Goal: Answer question/provide support

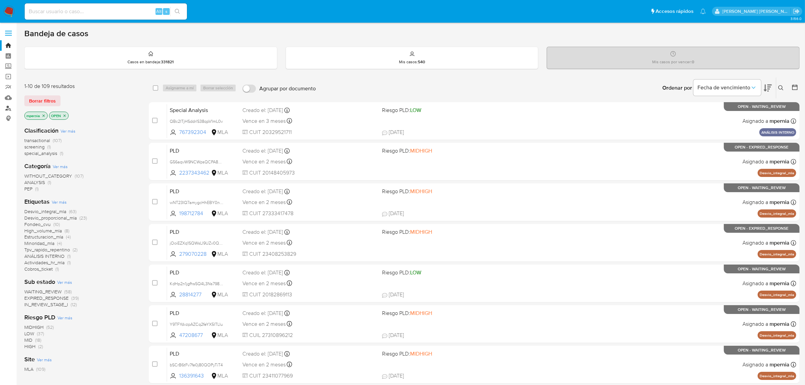
click at [8, 106] on link "Buscador de personas" at bounding box center [40, 108] width 80 height 10
click at [45, 115] on icon "close-filter" at bounding box center [44, 116] width 4 height 4
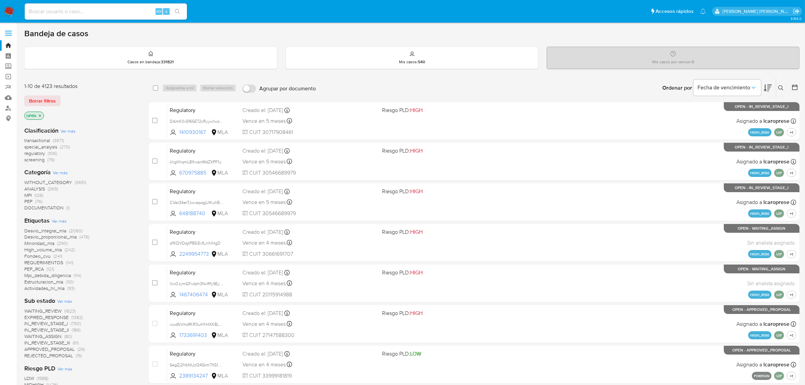
click at [783, 90] on icon at bounding box center [781, 87] width 5 height 5
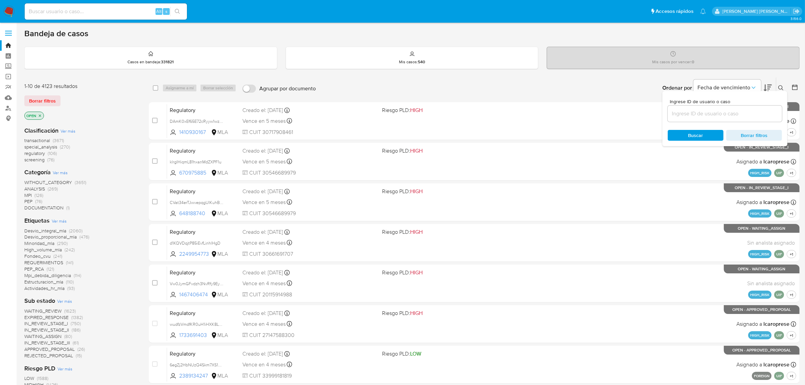
click at [710, 119] on div at bounding box center [725, 114] width 114 height 16
click at [707, 115] on input at bounding box center [725, 113] width 114 height 9
paste input "S9xWiMqvKfHXbt4uaVAX07bu"
type input "S9xWiMqvKfHXbt4uaVAX07bu"
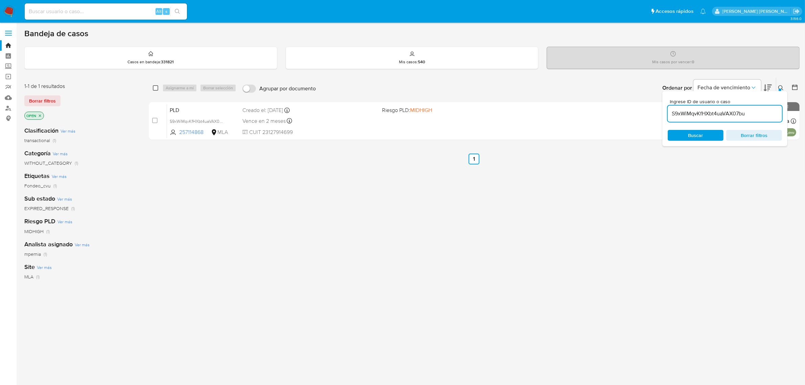
click at [157, 89] on span at bounding box center [155, 87] width 5 height 5
click at [156, 87] on input "checkbox" at bounding box center [155, 87] width 5 height 5
checkbox input "true"
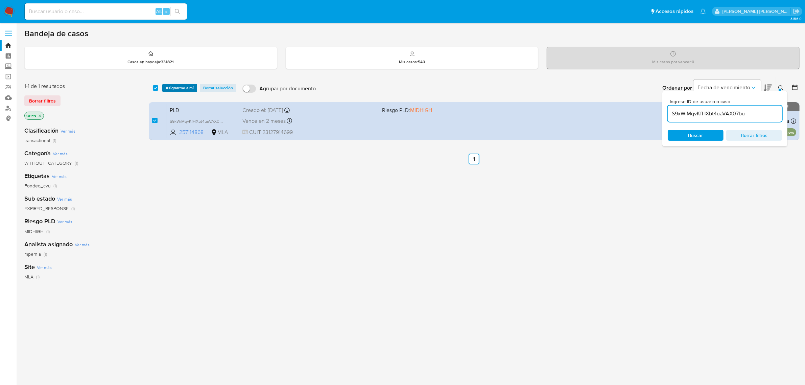
click at [166, 86] on span "Asignarme a mí" at bounding box center [180, 88] width 28 height 7
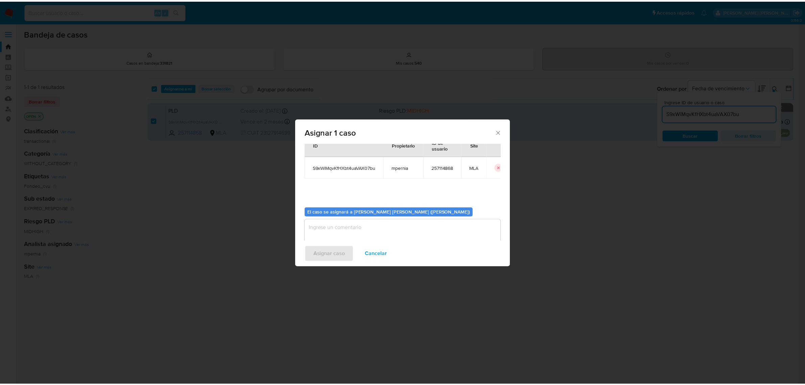
scroll to position [34, 0]
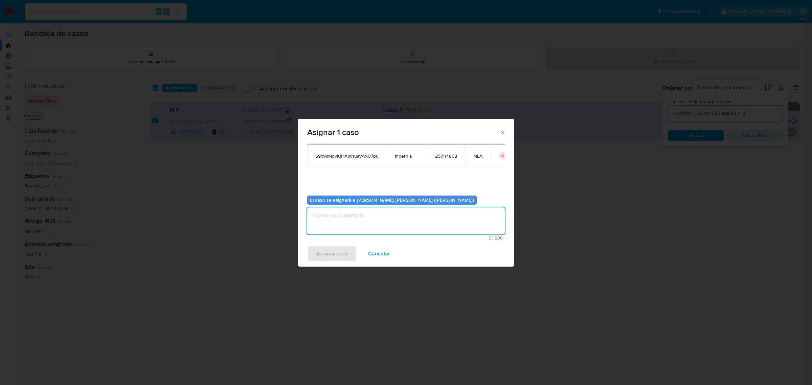
click at [407, 224] on textarea "assign-modal" at bounding box center [406, 220] width 198 height 27
type textarea "-"
click at [341, 256] on span "Asignar caso" at bounding box center [332, 253] width 32 height 15
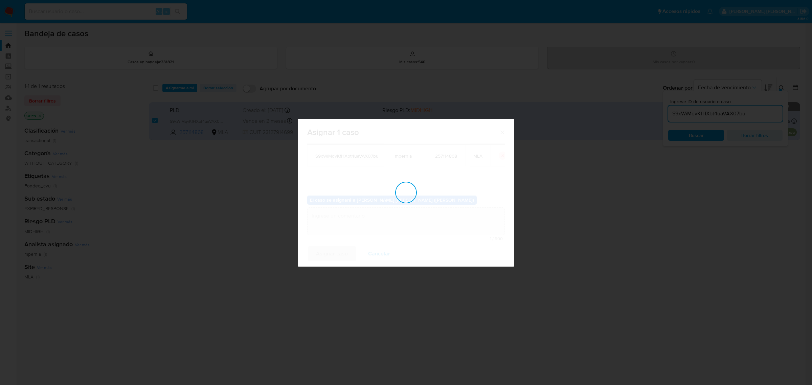
checkbox input "false"
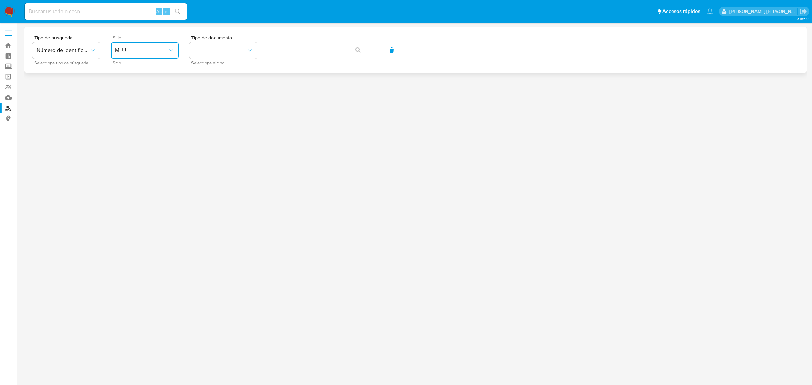
click at [173, 53] on icon "site_id" at bounding box center [171, 50] width 7 height 7
click at [127, 88] on div "MLA" at bounding box center [142, 85] width 55 height 16
click at [221, 53] on button "identificationType" at bounding box center [223, 50] width 68 height 16
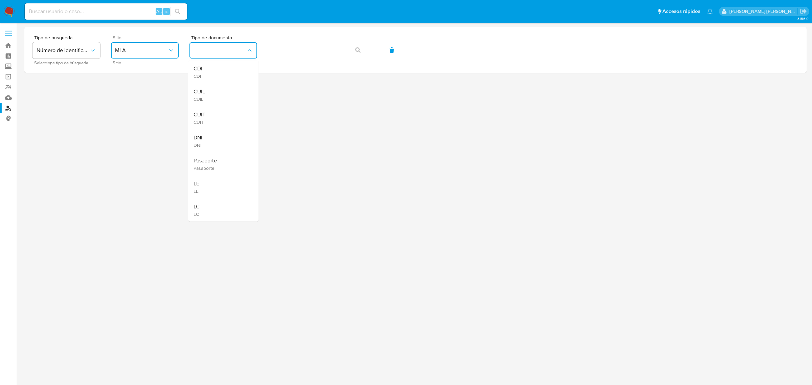
click at [198, 110] on div "CUIT CUIT" at bounding box center [220, 118] width 55 height 23
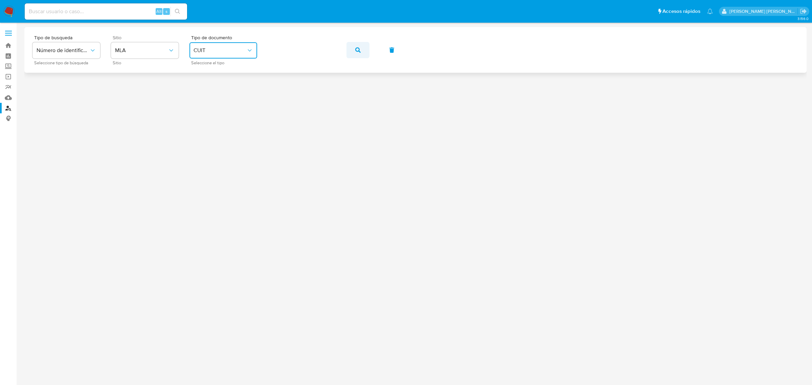
click at [361, 43] on button "button" at bounding box center [357, 50] width 23 height 16
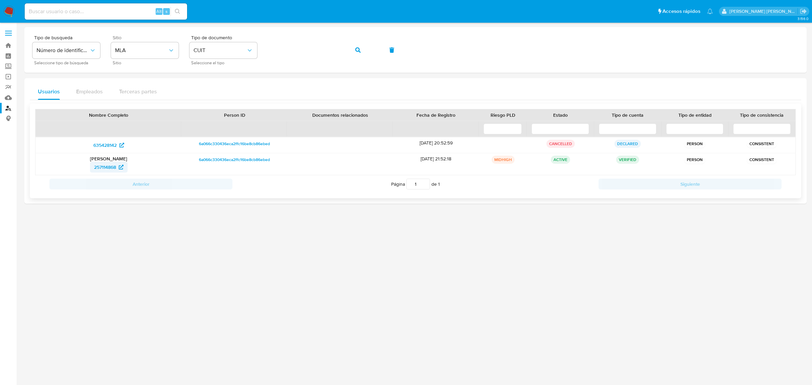
click at [100, 167] on span "257114868" at bounding box center [105, 167] width 22 height 11
click at [102, 145] on span "635428142" at bounding box center [104, 145] width 23 height 11
click at [354, 45] on button "button" at bounding box center [357, 50] width 23 height 16
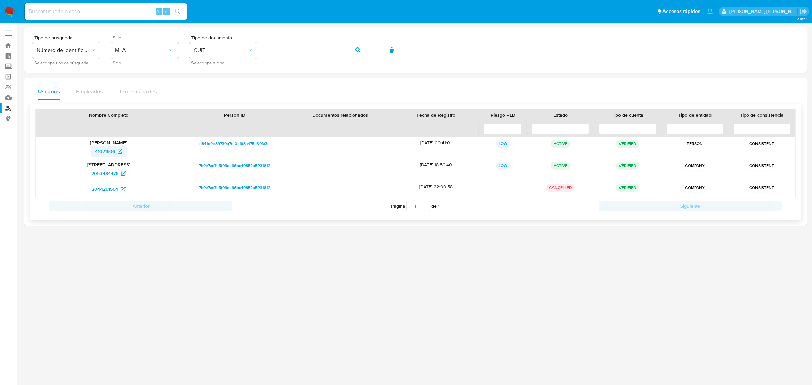
click at [107, 150] on span "41071606" at bounding box center [105, 151] width 20 height 11
click at [111, 173] on span "2053484476" at bounding box center [104, 173] width 27 height 11
click at [357, 48] on icon "button" at bounding box center [357, 49] width 5 height 5
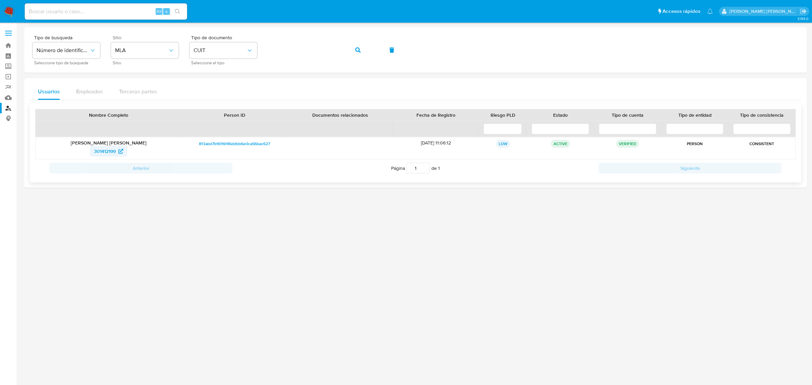
click at [101, 153] on span "301412199" at bounding box center [105, 151] width 22 height 11
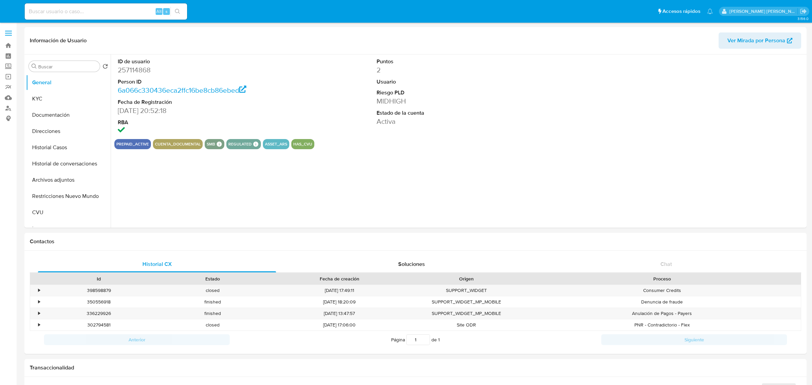
select select "10"
click at [49, 149] on button "Historial Casos" at bounding box center [65, 147] width 79 height 16
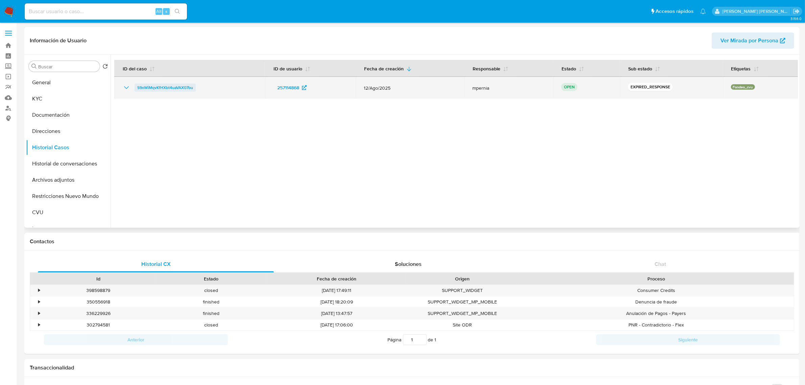
click at [155, 89] on span "S9xWiMqvKfHXbt4uaVAX07bu" at bounding box center [165, 88] width 56 height 8
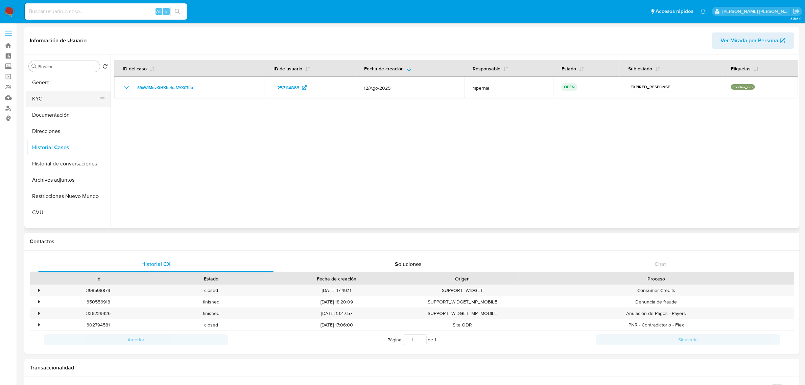
click at [43, 95] on button "KYC" at bounding box center [65, 99] width 79 height 16
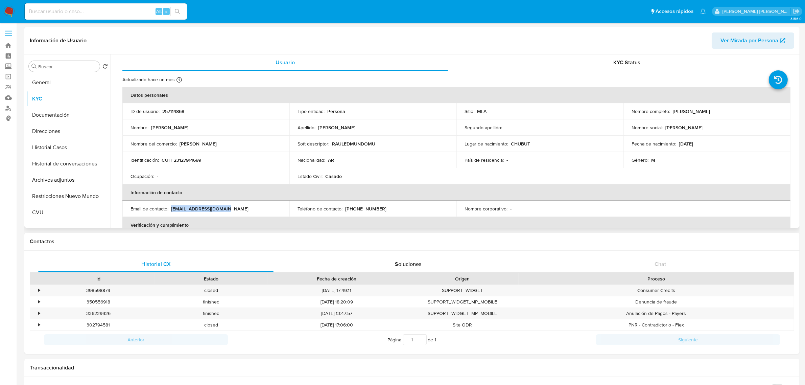
drag, startPoint x: 171, startPoint y: 209, endPoint x: 223, endPoint y: 206, distance: 52.2
click at [223, 206] on p "[EMAIL_ADDRESS][DOMAIN_NAME]" at bounding box center [209, 209] width 77 height 6
copy p "[EMAIL_ADDRESS][DOMAIN_NAME]"
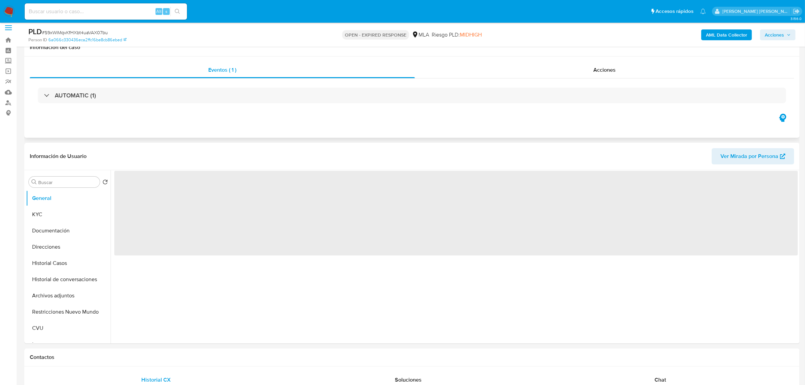
scroll to position [42, 0]
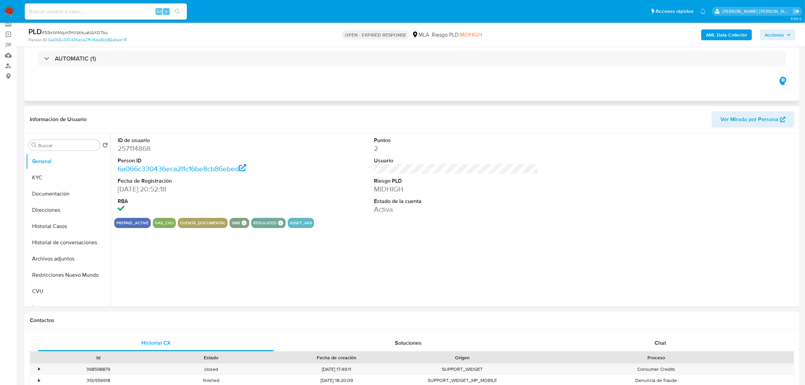
select select "10"
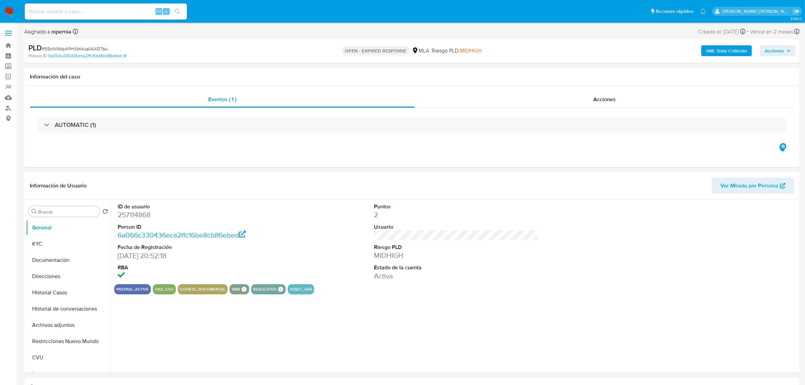
click at [70, 48] on span "# S9xWiMqvKfHXbt4uaVAX07bu" at bounding box center [75, 48] width 66 height 7
copy span "S9xWiMqvKfHXbt4uaVAX07bu"
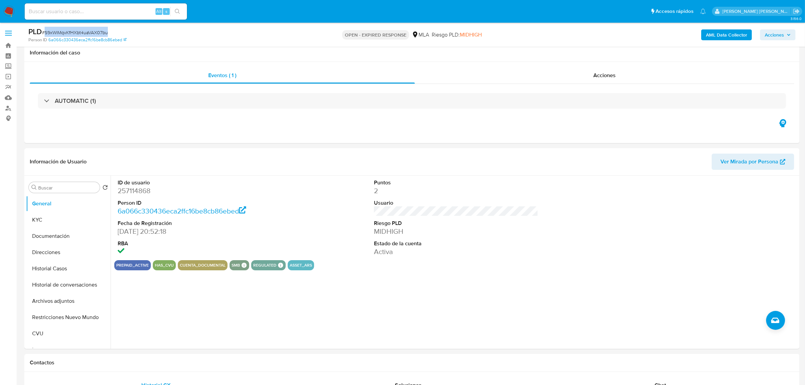
scroll to position [254, 0]
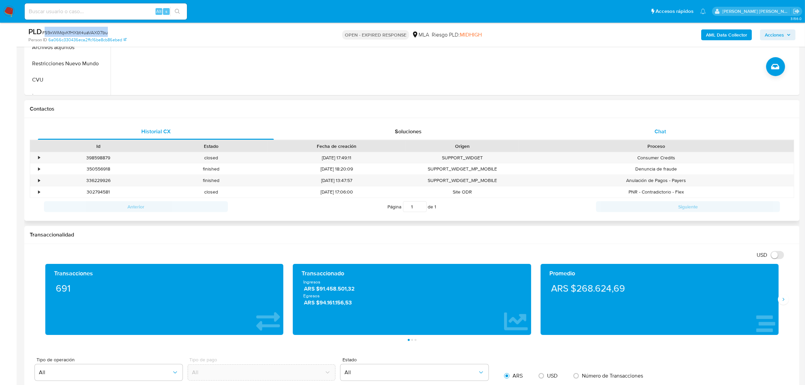
click at [660, 132] on span "Chat" at bounding box center [660, 131] width 11 height 8
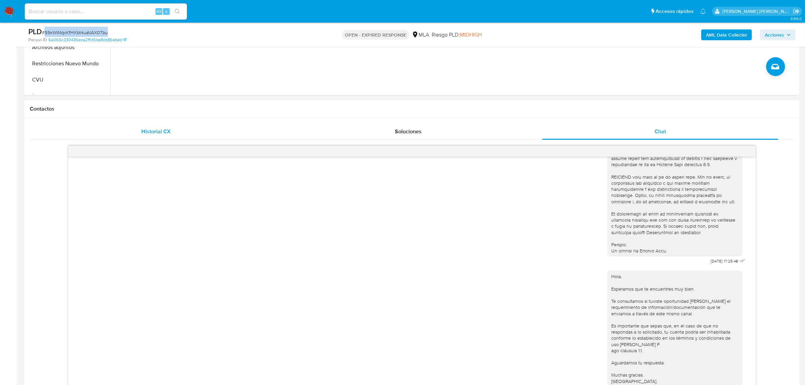
click at [147, 124] on div "Historial CX" at bounding box center [156, 131] width 236 height 16
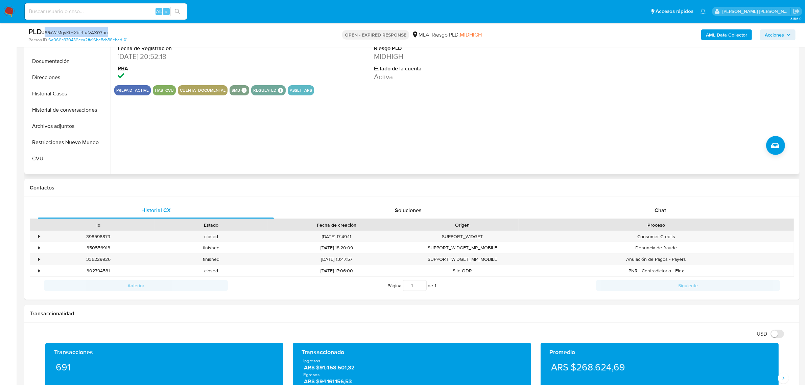
scroll to position [85, 0]
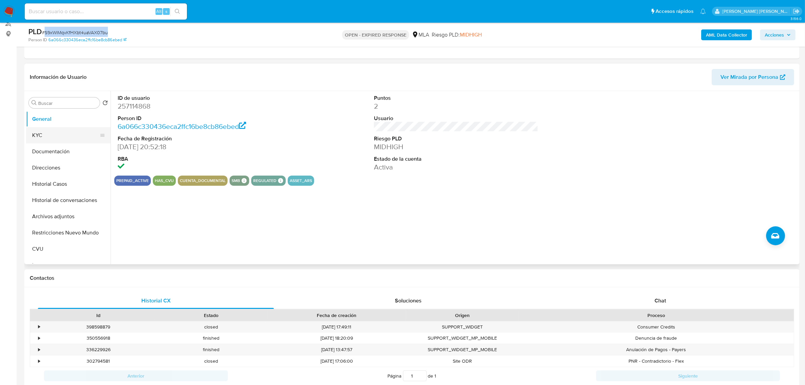
click at [54, 136] on button "KYC" at bounding box center [65, 135] width 79 height 16
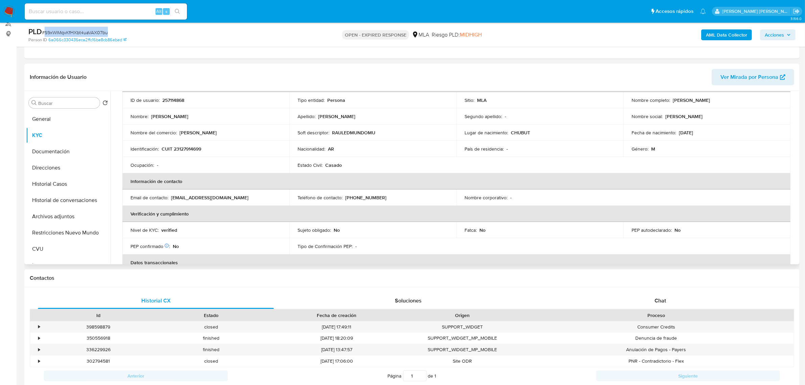
scroll to position [33, 0]
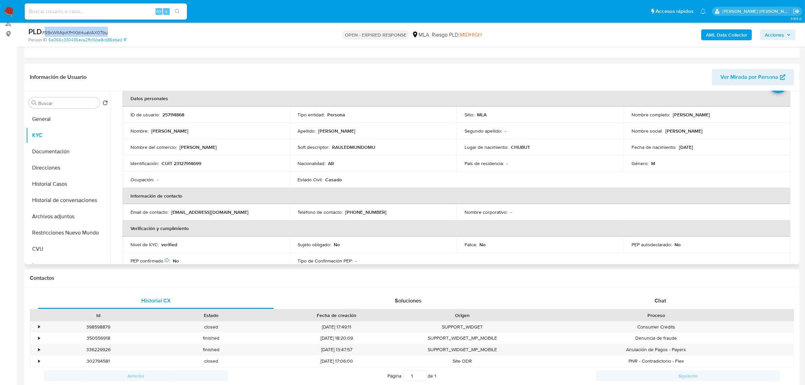
drag, startPoint x: 671, startPoint y: 115, endPoint x: 719, endPoint y: 121, distance: 49.0
click at [719, 121] on td "Nombre completo : [PERSON_NAME]" at bounding box center [707, 115] width 167 height 16
click at [49, 149] on button "Documentación" at bounding box center [65, 151] width 79 height 16
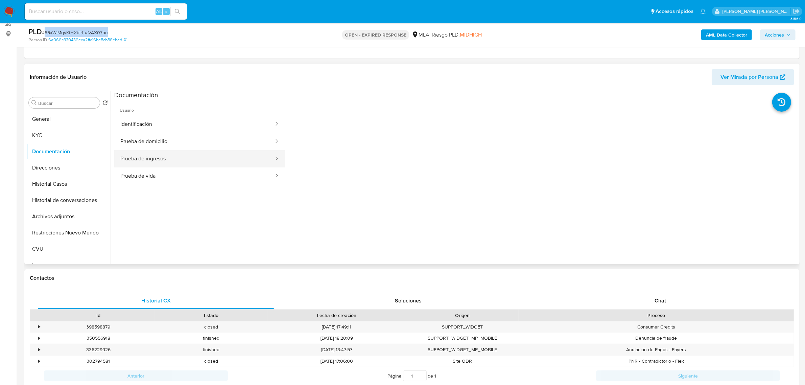
click at [163, 159] on button "Prueba de ingresos" at bounding box center [194, 158] width 160 height 17
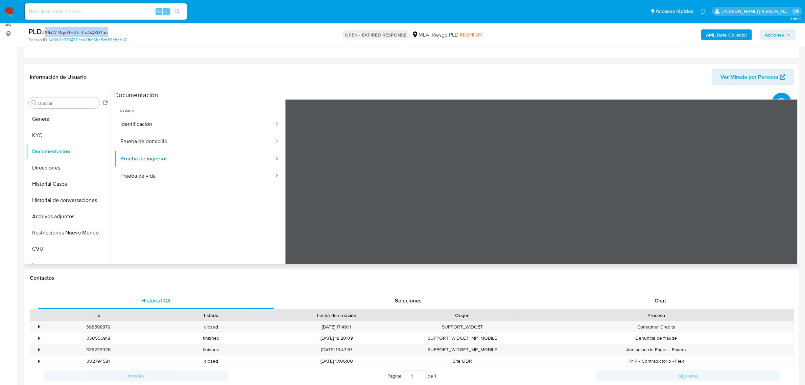
click at [535, 78] on div "Información de Usuario Ver Mirada por Persona Buscar Volver al orden por defect…" at bounding box center [411, 164] width 775 height 201
click at [178, 173] on button "Prueba de vida" at bounding box center [194, 175] width 160 height 17
click at [155, 128] on button "Identificación" at bounding box center [194, 124] width 160 height 17
click at [185, 141] on button "Prueba de domicilio" at bounding box center [194, 141] width 160 height 17
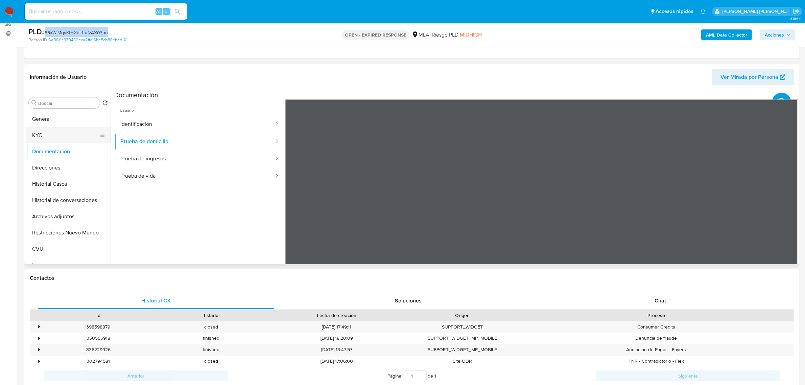
click at [65, 137] on button "KYC" at bounding box center [65, 135] width 79 height 16
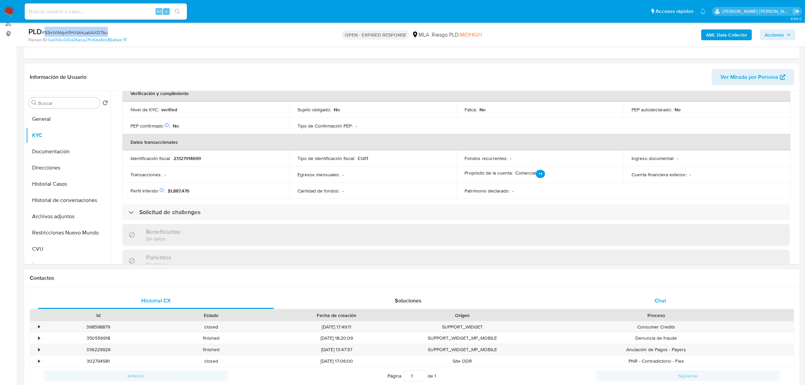
scroll to position [169, 0]
click at [665, 296] on div "Chat" at bounding box center [660, 301] width 236 height 16
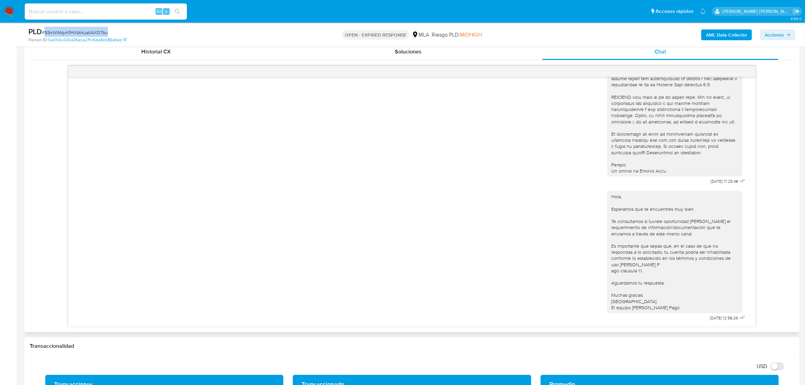
scroll to position [380, 0]
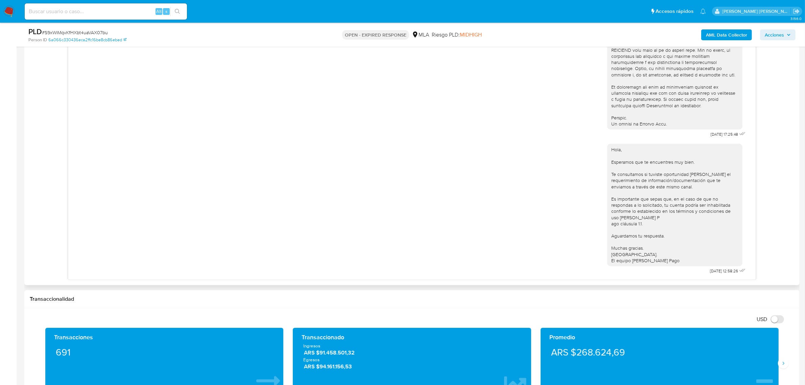
click at [254, 167] on div "Hola, Esperamos que te encuentres muy bien. Te consultamos si tuviste oportunid…" at bounding box center [412, 207] width 671 height 137
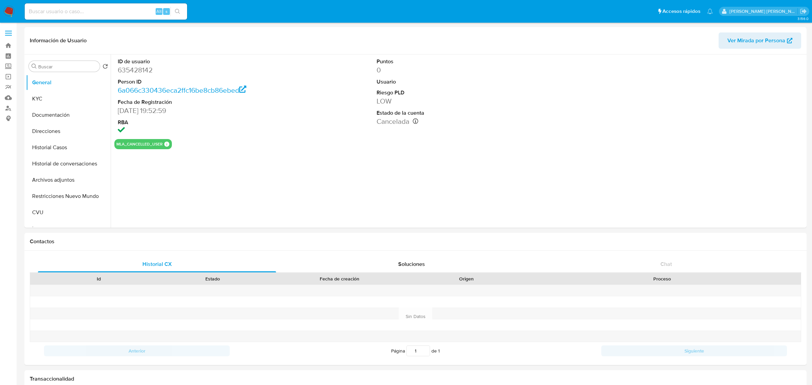
select select "10"
click at [54, 97] on button "KYC" at bounding box center [65, 99] width 79 height 16
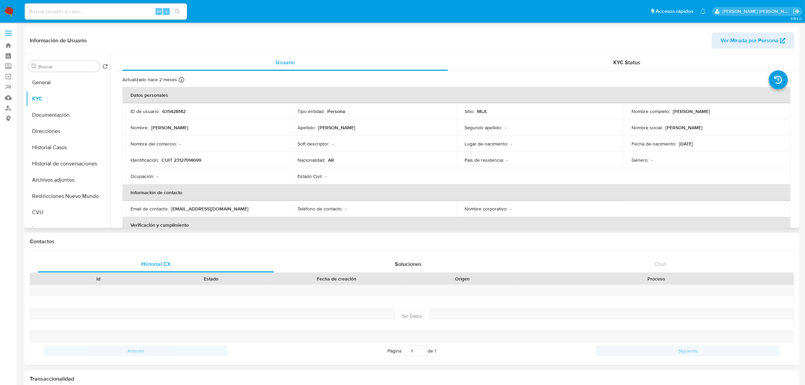
scroll to position [42, 0]
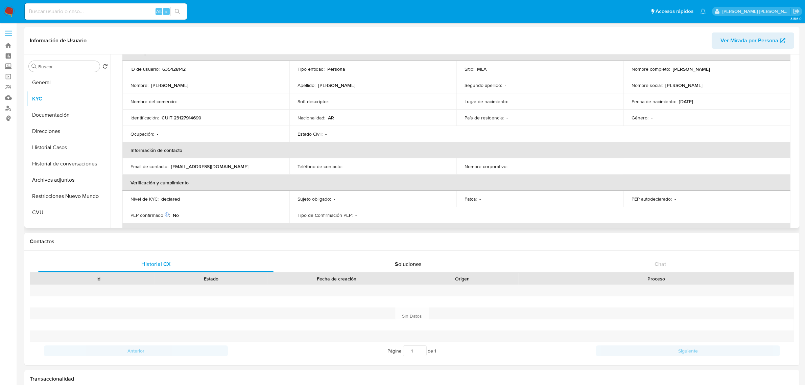
click at [215, 165] on p "spiderfranloko12@gmail.com" at bounding box center [209, 166] width 77 height 6
click at [215, 164] on p "spiderfranloko12@gmail.com" at bounding box center [209, 166] width 77 height 6
copy div "Email de contacto : spiderfranloko12@gmail.com"
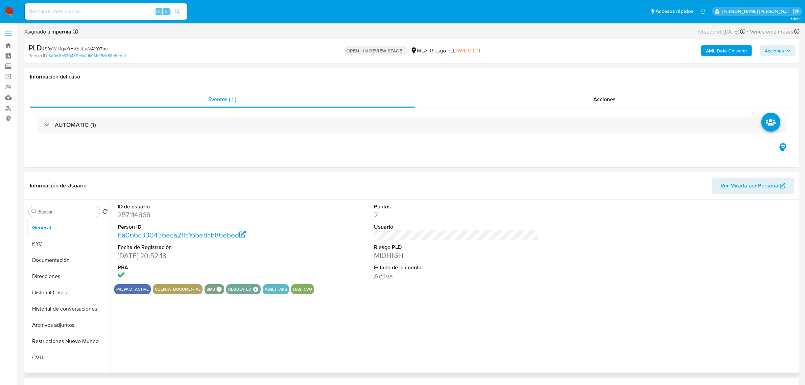
select select "10"
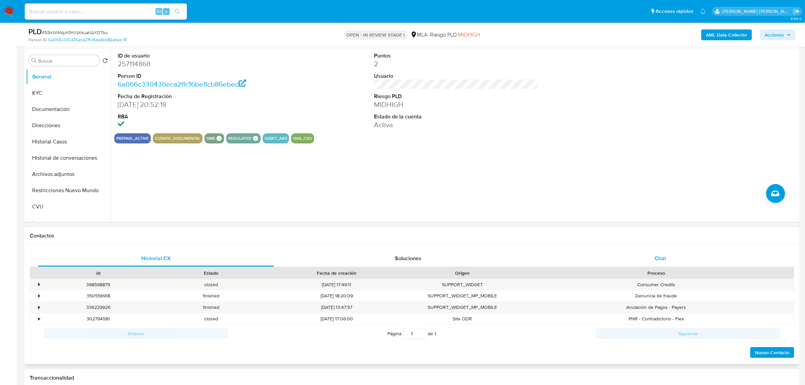
click at [670, 254] on div "Chat" at bounding box center [660, 258] width 236 height 16
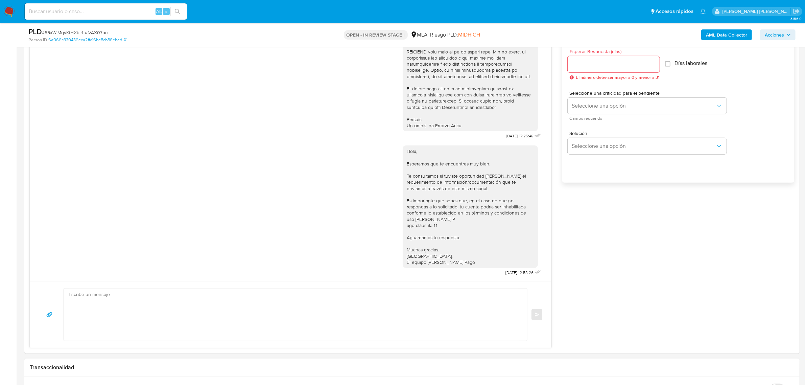
scroll to position [465, 0]
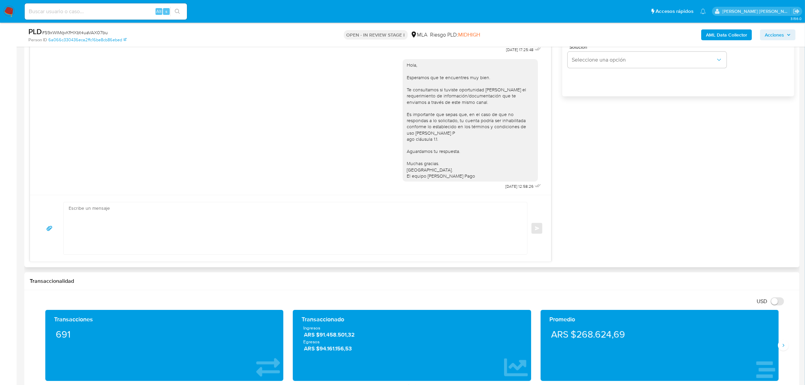
click at [122, 224] on textarea at bounding box center [294, 228] width 450 height 52
paste textarea "En función de las operaciones registradas en tu cuenta de Mercado Pago, necesit…"
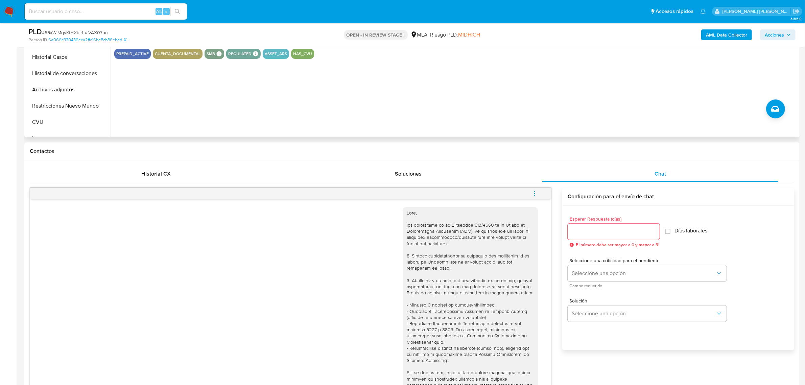
scroll to position [42, 0]
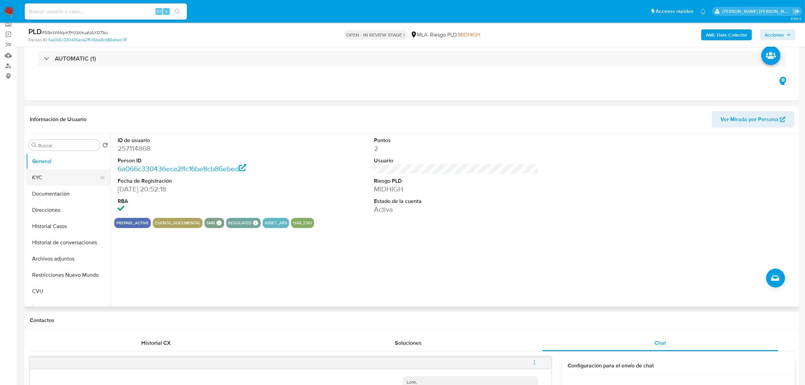
drag, startPoint x: 43, startPoint y: 173, endPoint x: 49, endPoint y: 178, distance: 7.4
click at [43, 172] on button "KYC" at bounding box center [65, 177] width 79 height 16
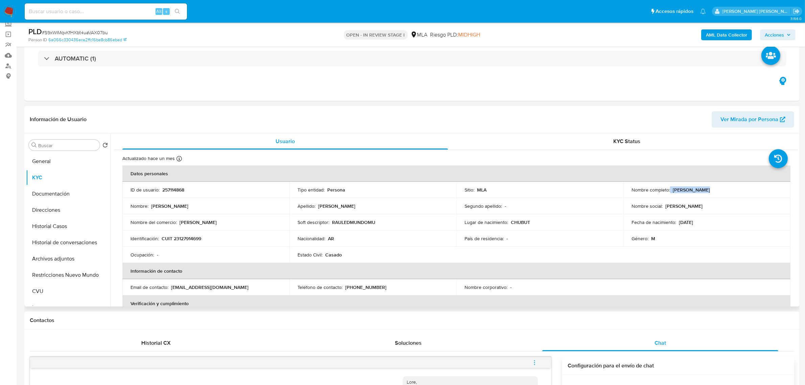
drag, startPoint x: 669, startPoint y: 190, endPoint x: 702, endPoint y: 191, distance: 33.9
click at [702, 191] on div "Nombre completo : Raul Edmundo Muller" at bounding box center [707, 190] width 151 height 6
copy div "Raul Edmundo"
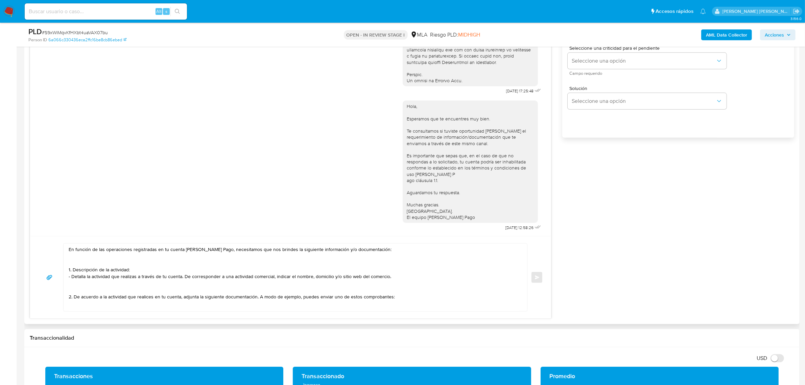
scroll to position [423, 0]
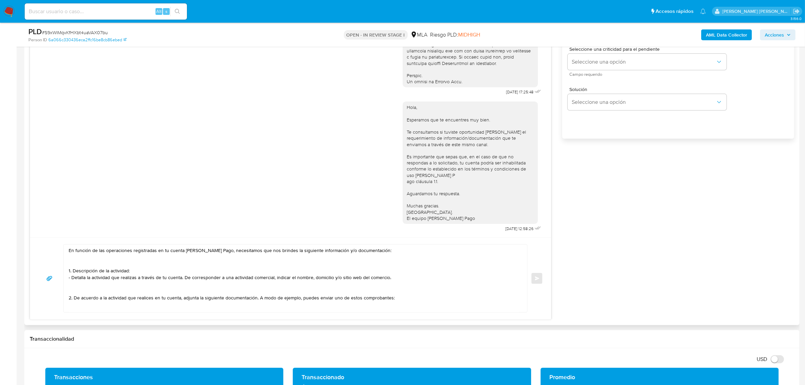
click at [69, 254] on textarea "En función de las operaciones registradas en tu cuenta de Mercado Pago, necesit…" at bounding box center [294, 279] width 450 height 68
paste textarea "Raul Edmundo"
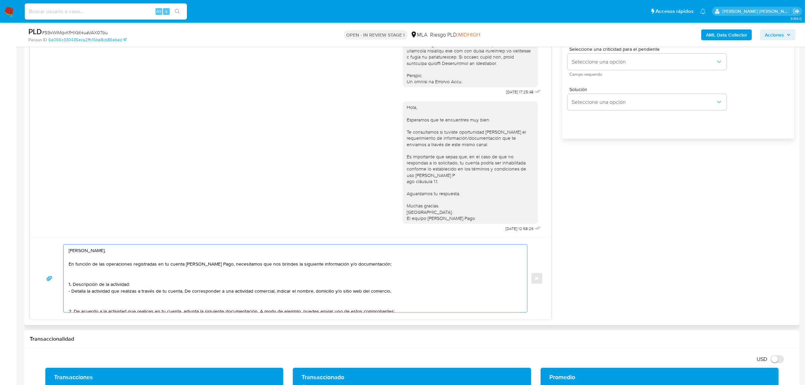
click at [70, 252] on textarea "Raul Edmundo, En función de las operaciones registradas en tu cuenta de Mercado…" at bounding box center [294, 279] width 450 height 68
drag, startPoint x: 308, startPoint y: 266, endPoint x: 375, endPoint y: 265, distance: 67.3
click at [375, 265] on textarea "Buenas tardes Raul Edmundo, En función de las operaciones registradas en tu cue…" at bounding box center [294, 279] width 450 height 68
click at [289, 266] on textarea "Buenas tardes Raul Edmundo, En función de las operaciones registradas en tu cue…" at bounding box center [294, 279] width 450 height 68
drag, startPoint x: 72, startPoint y: 292, endPoint x: 73, endPoint y: 284, distance: 7.5
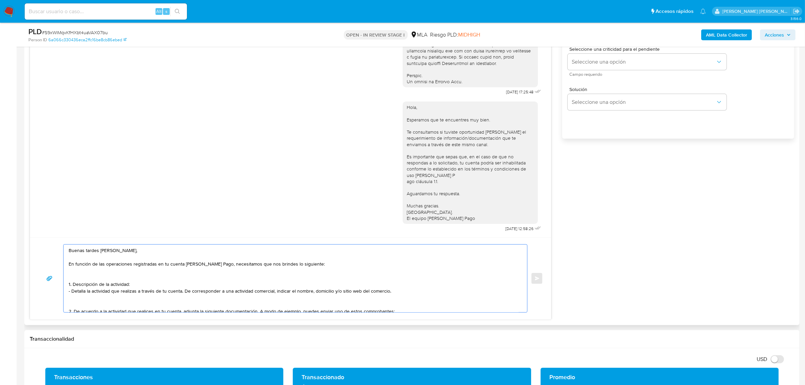
click at [73, 284] on textarea "Buenas tardes Raul Edmundo, En función de las operaciones registradas en tu cue…" at bounding box center [294, 279] width 450 height 68
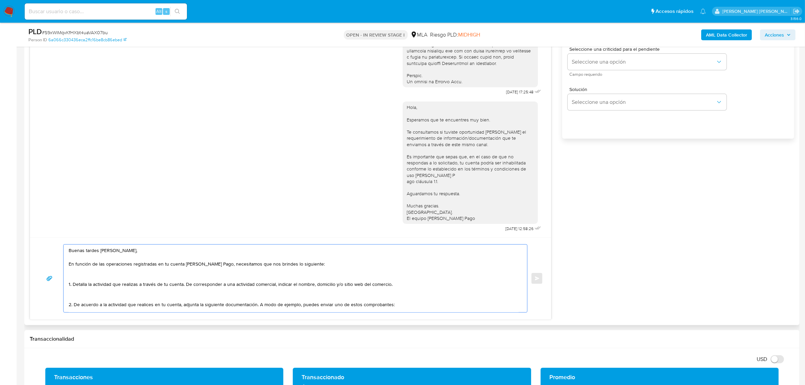
click at [187, 284] on textarea "Buenas tardes Raul Edmundo, En función de las operaciones registradas en tu cue…" at bounding box center [294, 279] width 450 height 68
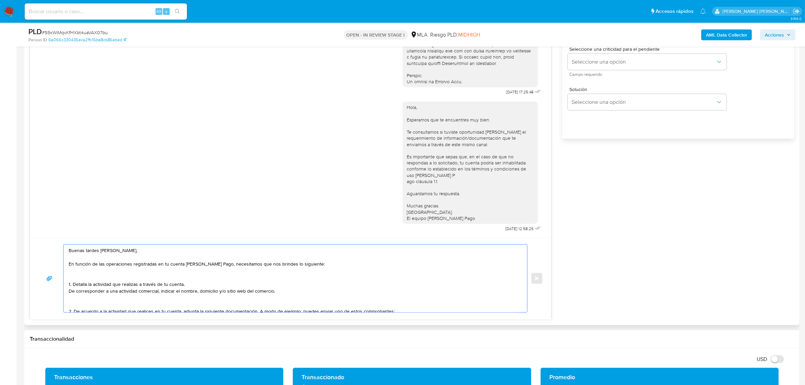
click at [97, 279] on textarea "Buenas tardes Raul Edmundo, En función de las operaciones registradas en tu cue…" at bounding box center [294, 279] width 450 height 68
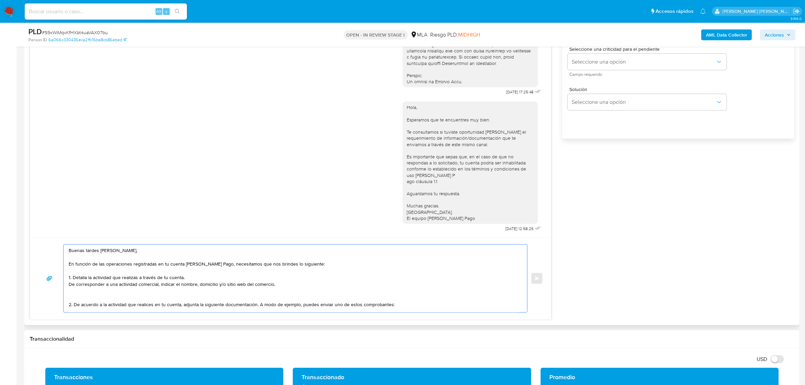
click at [87, 300] on textarea "Buenas tardes Raul Edmundo, En función de las operaciones registradas en tu cue…" at bounding box center [294, 279] width 450 height 68
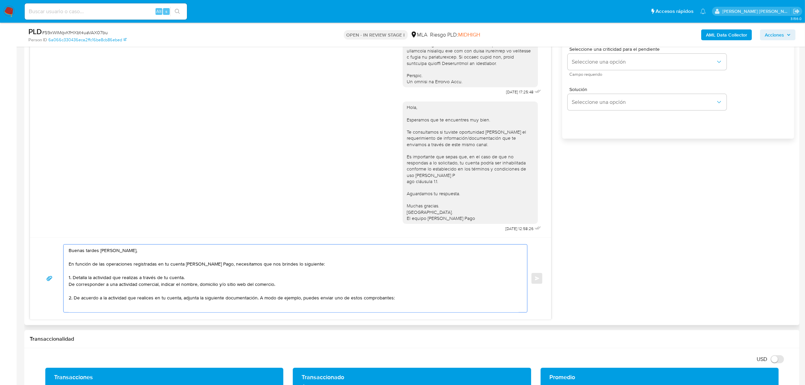
drag, startPoint x: 227, startPoint y: 299, endPoint x: 78, endPoint y: 300, distance: 148.8
click at [78, 300] on textarea "Buenas tardes Raul Edmundo, En función de las operaciones registradas en tu cue…" at bounding box center [294, 279] width 450 height 68
click at [107, 300] on textarea "Buenas tardes Raul Edmundo, En función de las operaciones registradas en tu cue…" at bounding box center [294, 279] width 450 height 68
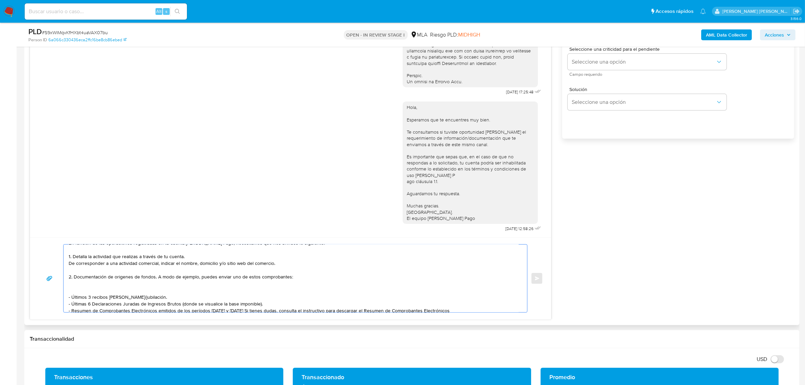
scroll to position [31, 0]
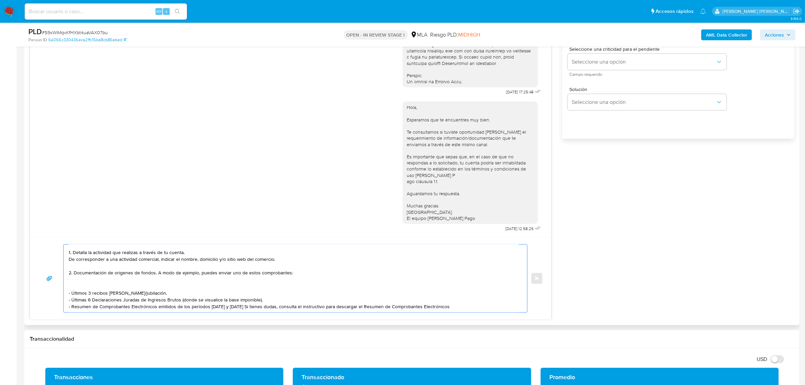
click at [107, 287] on textarea "Buenas tardes Raul Edmundo, En función de las operaciones registradas en tu cue…" at bounding box center [294, 279] width 450 height 68
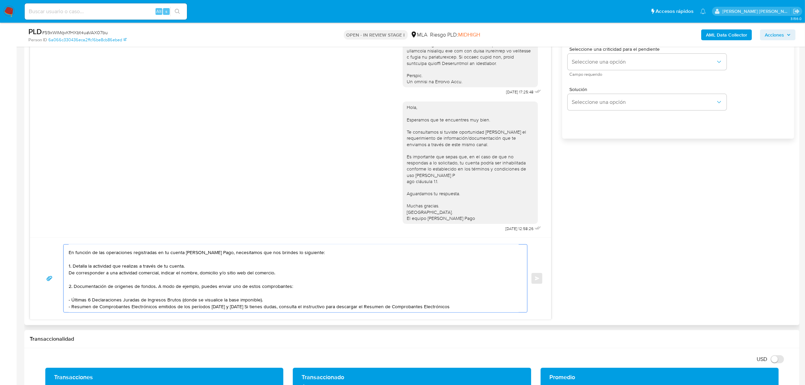
scroll to position [18, 0]
click at [239, 300] on textarea "Buenas tardes Raul Edmundo, En función de las operaciones registradas en tu cue…" at bounding box center [294, 279] width 450 height 68
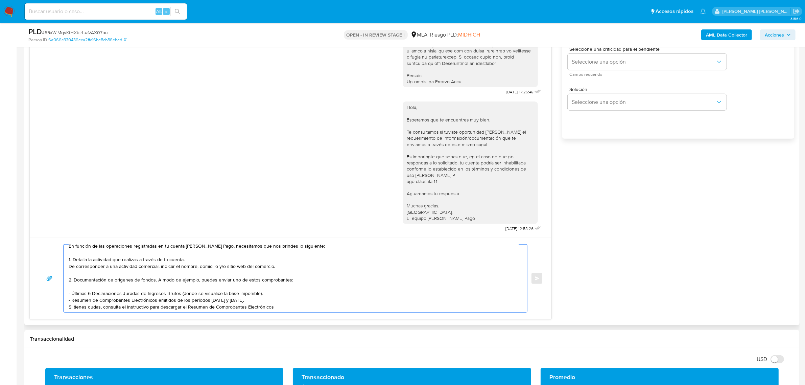
click at [279, 307] on textarea "Buenas tardes Raul Edmundo, En función de las operaciones registradas en tu cue…" at bounding box center [294, 279] width 450 height 68
paste textarea "https://www.mercadopago.com.ar/ayuda/30181"
click at [120, 278] on textarea "Buenas tardes Raul Edmundo, En función de las operaciones registradas en tu cue…" at bounding box center [294, 279] width 450 height 68
click at [366, 308] on textarea "Buenas tardes Raul Edmundo, En función de las operaciones registradas en tu cue…" at bounding box center [294, 279] width 450 height 68
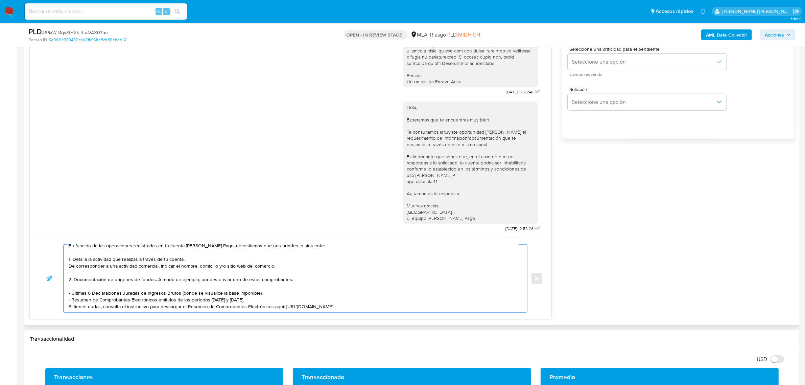
scroll to position [29, 0]
paste textarea "vínculo con las siguientes contrapartes con las que operaste, el motivo de las …"
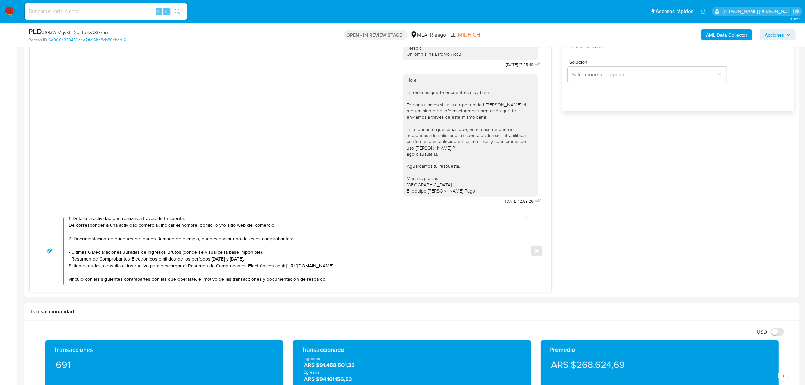
scroll to position [465, 0]
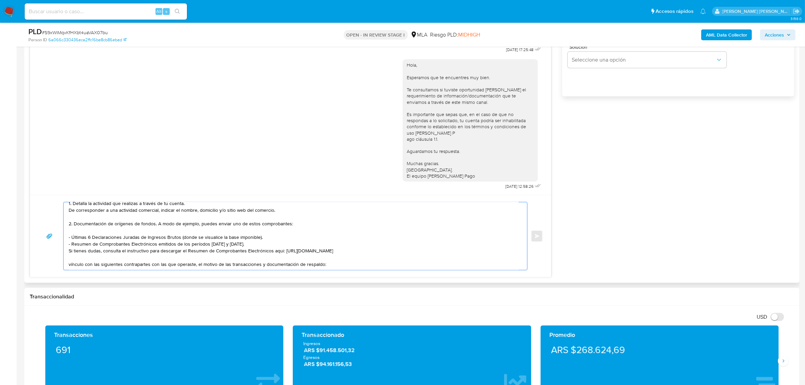
click at [70, 257] on textarea "Buenas tardes Raul Edmundo, En función de las operaciones registradas en tu cue…" at bounding box center [294, 236] width 450 height 68
click at [76, 262] on textarea "Buenas tardes Raul Edmundo, En función de las operaciones registradas en tu cue…" at bounding box center [294, 236] width 450 height 68
paste textarea "- Yinfang Cai CUIT 27961295551 (ACTIVIDAD: Servicios de expendio de comidas y b…"
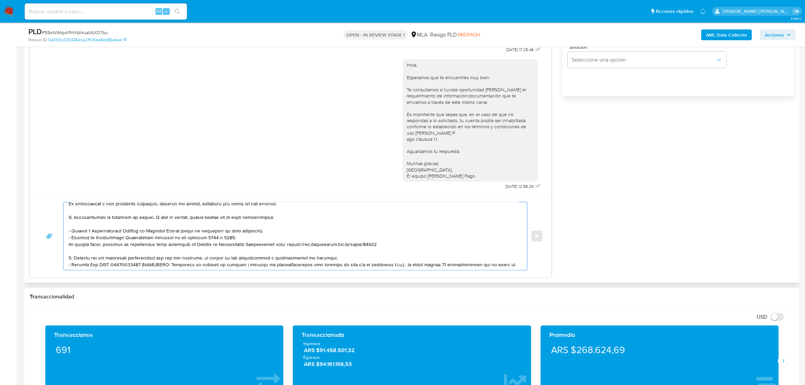
scroll to position [77, 0]
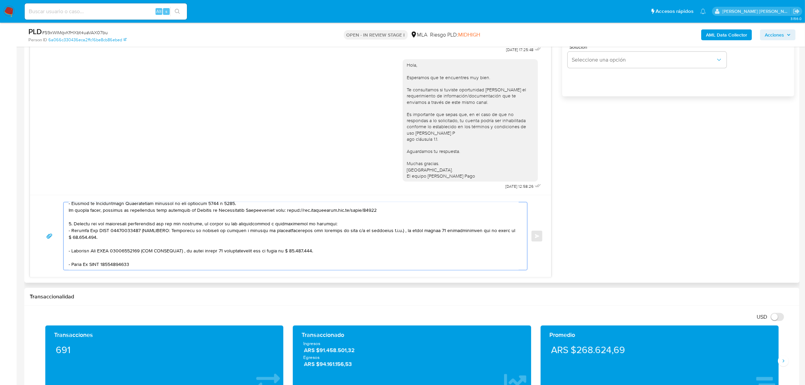
drag, startPoint x: 137, startPoint y: 226, endPoint x: 137, endPoint y: 232, distance: 5.8
click at [137, 232] on textarea at bounding box center [294, 236] width 450 height 68
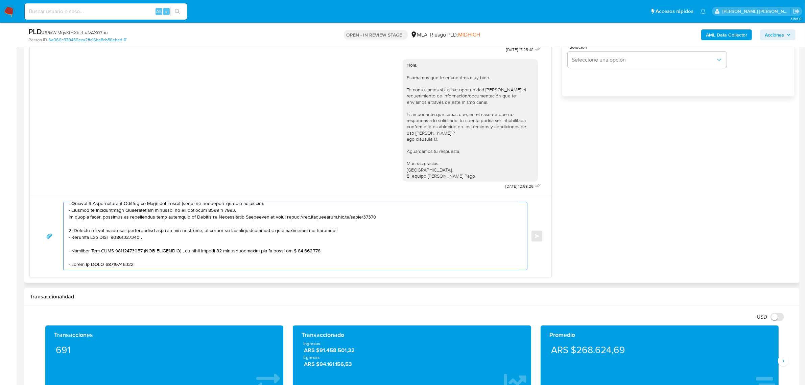
scroll to position [72, 0]
drag, startPoint x: 141, startPoint y: 245, endPoint x: 159, endPoint y: 249, distance: 19.0
click at [159, 249] on textarea at bounding box center [294, 236] width 450 height 68
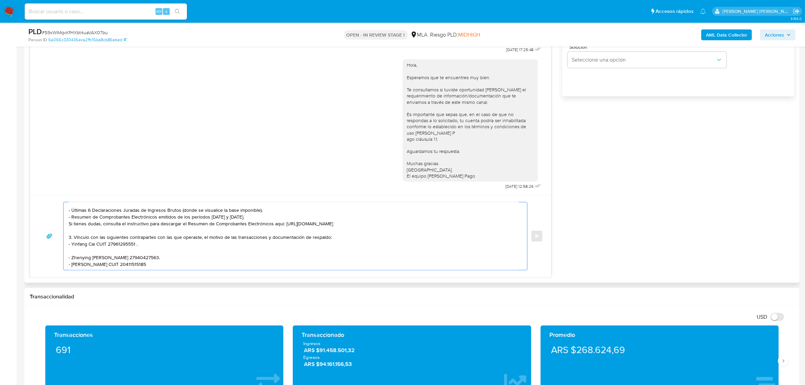
scroll to position [65, 0]
click at [131, 259] on textarea "Buenas tardes Raul Edmundo, En función de las operaciones registradas en tu cue…" at bounding box center [294, 236] width 450 height 68
click at [119, 245] on textarea "Buenas tardes Raul Edmundo, En función de las operaciones registradas en tu cue…" at bounding box center [294, 236] width 450 height 68
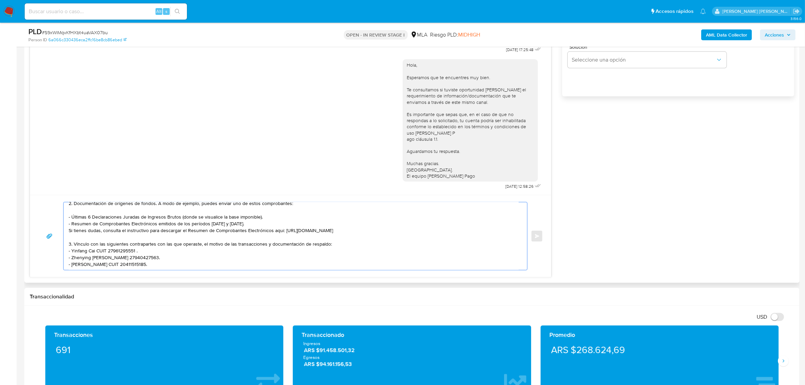
scroll to position [59, 0]
click at [109, 264] on textarea "Buenas tardes Raul Edmundo, En función de las operaciones registradas en tu cue…" at bounding box center [294, 236] width 450 height 68
paste textarea "- Diego Adolfo Sandoval CUIT 20281416856"
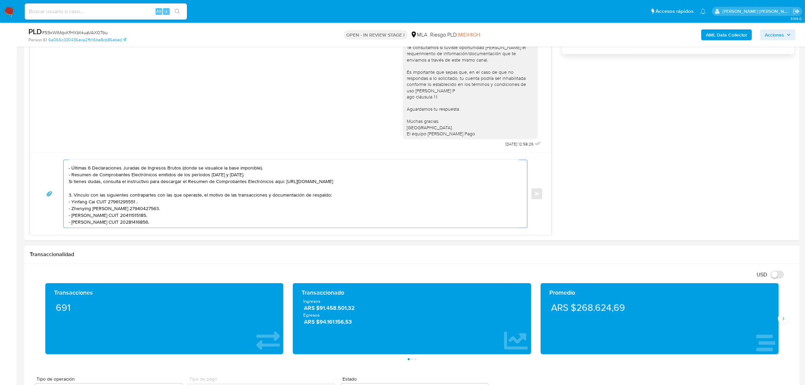
scroll to position [70, 0]
paste textarea "Es importante que sepas que, en caso de no responder a lo solicitado o si lo pr…"
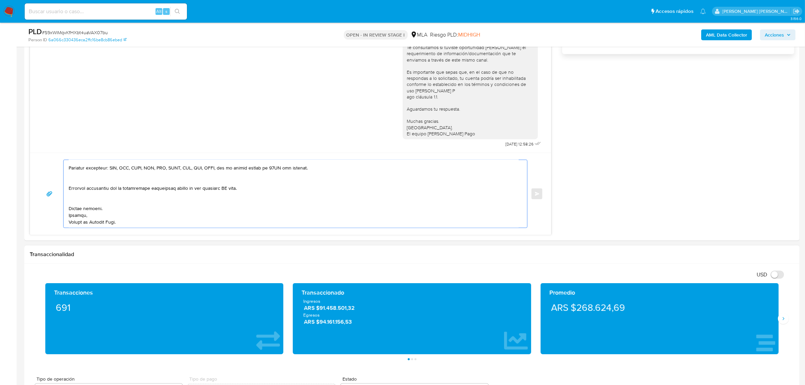
scroll to position [146, 0]
click at [93, 188] on textarea at bounding box center [294, 194] width 450 height 68
drag, startPoint x: 95, startPoint y: 189, endPoint x: 67, endPoint y: 188, distance: 28.5
click at [67, 188] on div at bounding box center [294, 194] width 460 height 68
drag, startPoint x: 86, startPoint y: 188, endPoint x: 224, endPoint y: 193, distance: 138.1
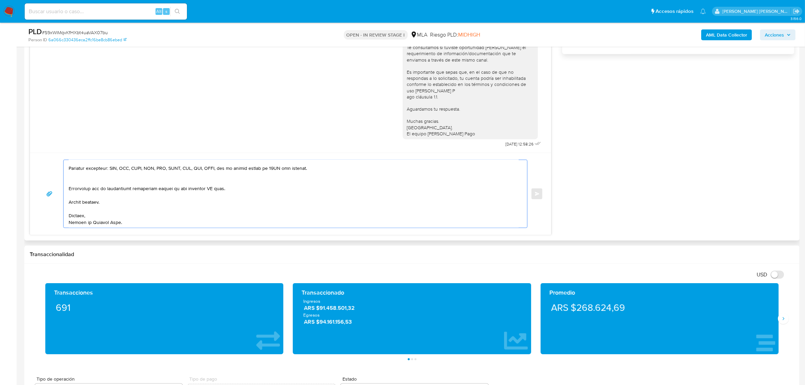
click at [223, 191] on textarea at bounding box center [294, 194] width 450 height 68
click at [109, 190] on textarea at bounding box center [294, 194] width 450 height 68
type textarea "Buenas tardes Raul Edmundo, En función de las operaciones registradas en tu cue…"
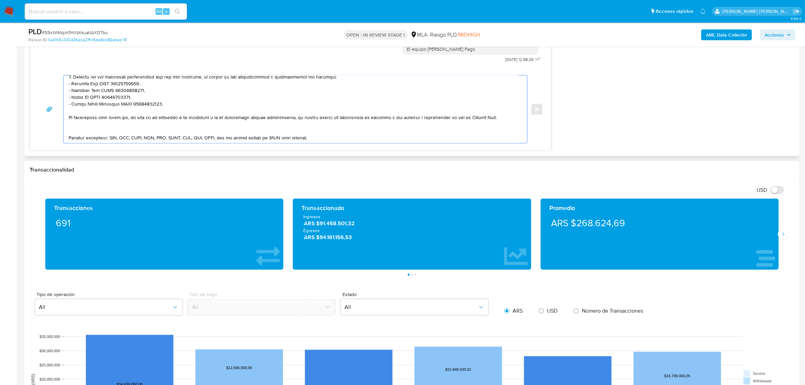
scroll to position [0, 0]
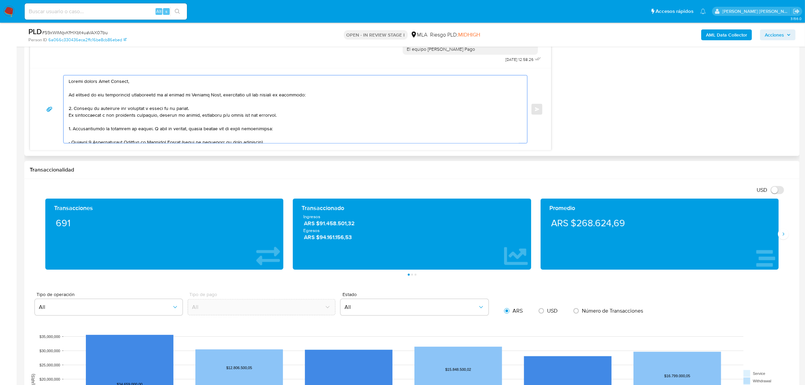
drag, startPoint x: 127, startPoint y: 138, endPoint x: 66, endPoint y: 60, distance: 98.6
click at [270, 107] on textarea at bounding box center [294, 109] width 450 height 68
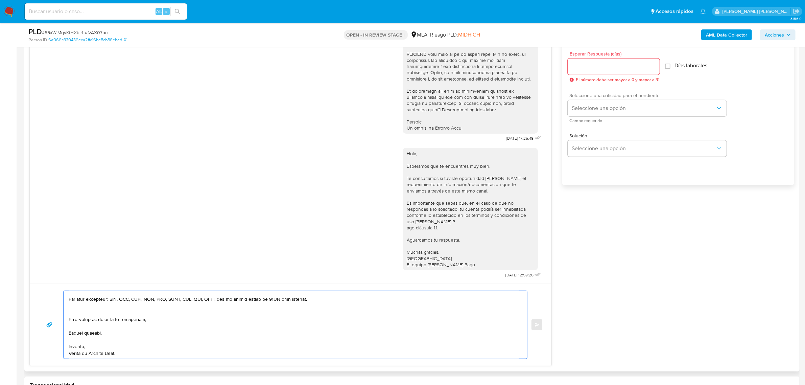
scroll to position [338, 0]
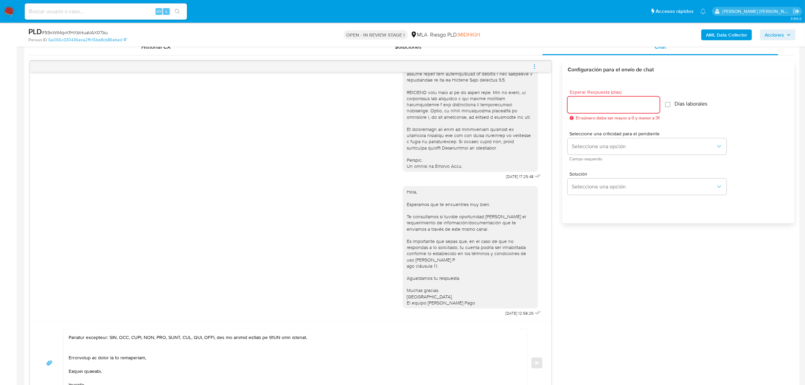
click at [611, 105] on input "Esperar Respuesta (días)" at bounding box center [614, 104] width 92 height 9
type input "2"
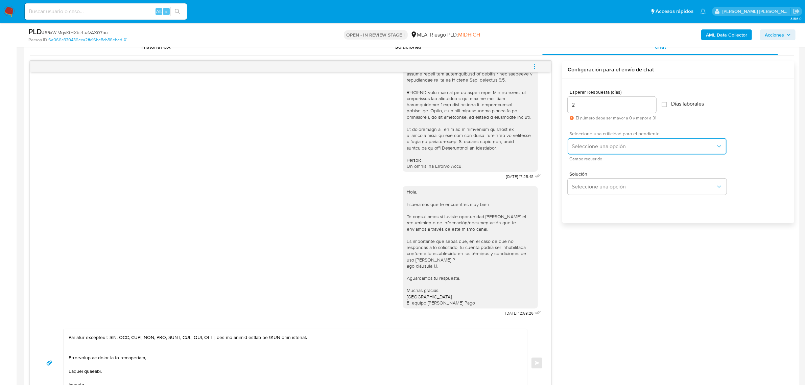
click at [633, 146] on span "Seleccione una opción" at bounding box center [644, 146] width 144 height 7
click at [605, 164] on div "HIGH" at bounding box center [646, 161] width 148 height 14
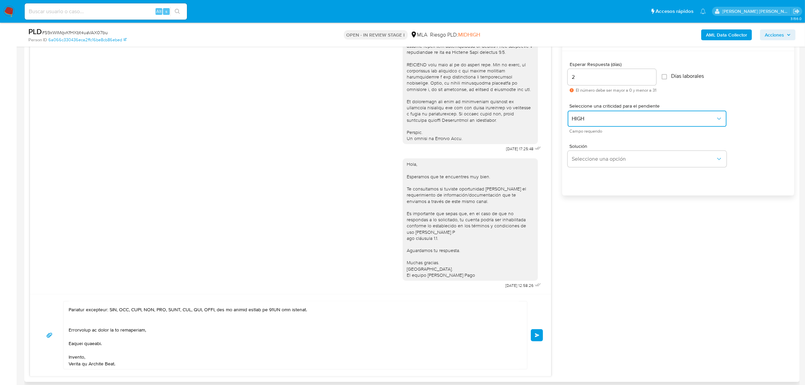
scroll to position [465, 0]
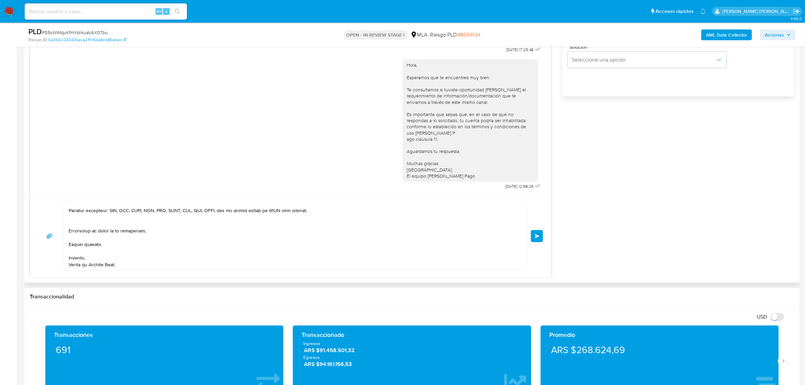
click at [531, 237] on button "Enviar" at bounding box center [537, 236] width 12 height 12
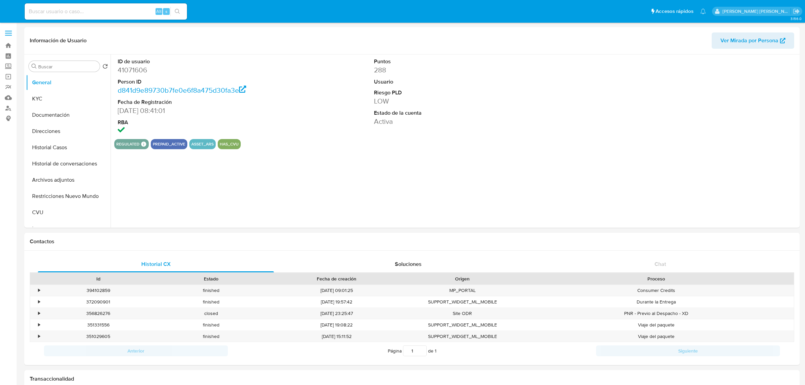
select select "10"
click at [56, 148] on button "Historial Casos" at bounding box center [65, 147] width 79 height 16
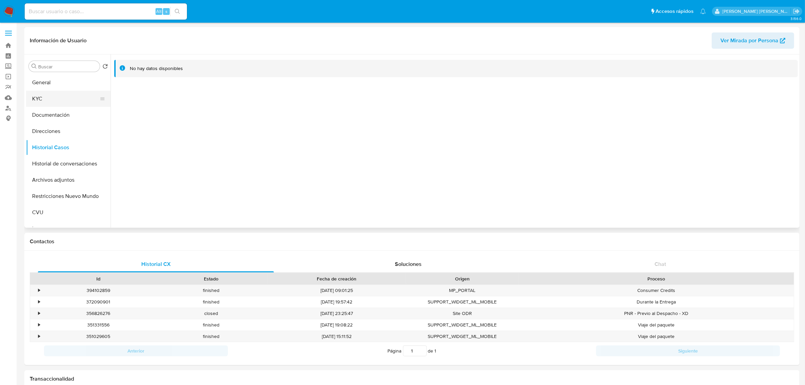
click at [36, 94] on button "KYC" at bounding box center [65, 99] width 79 height 16
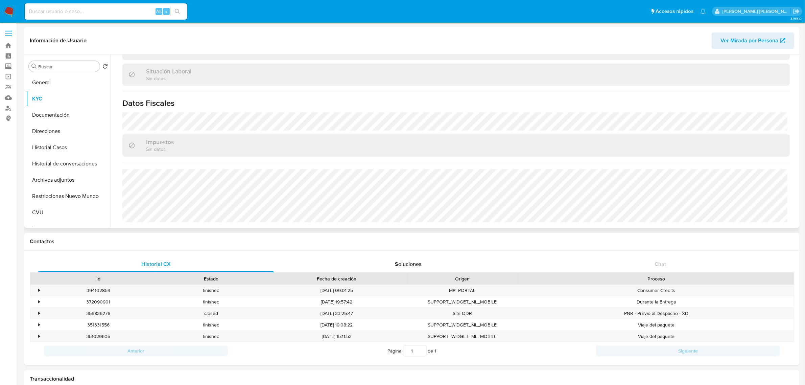
scroll to position [181, 0]
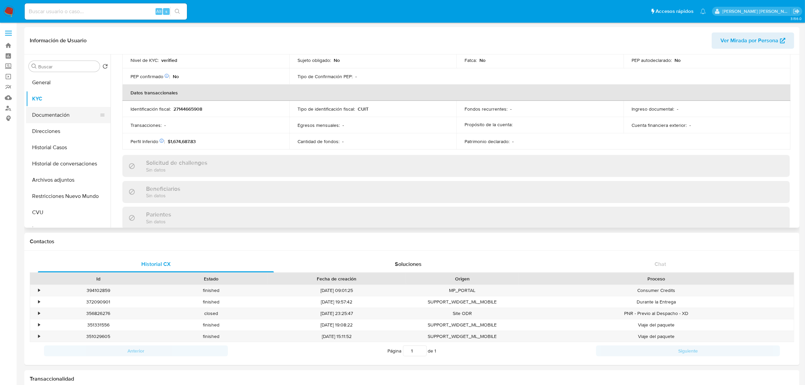
click at [53, 117] on button "Documentación" at bounding box center [65, 115] width 79 height 16
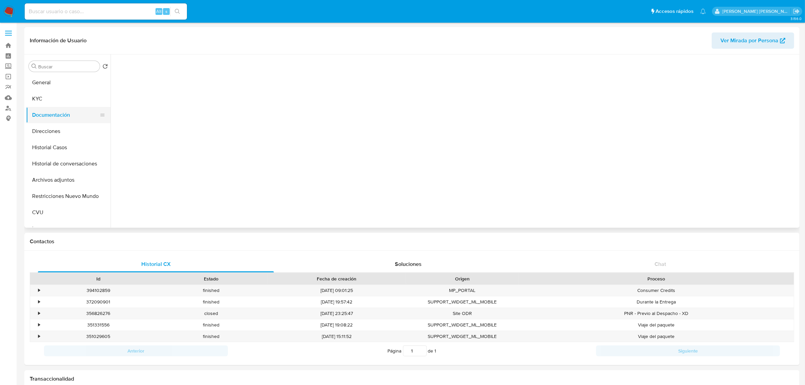
scroll to position [0, 0]
click at [187, 85] on button "Prueba de vida" at bounding box center [194, 87] width 160 height 17
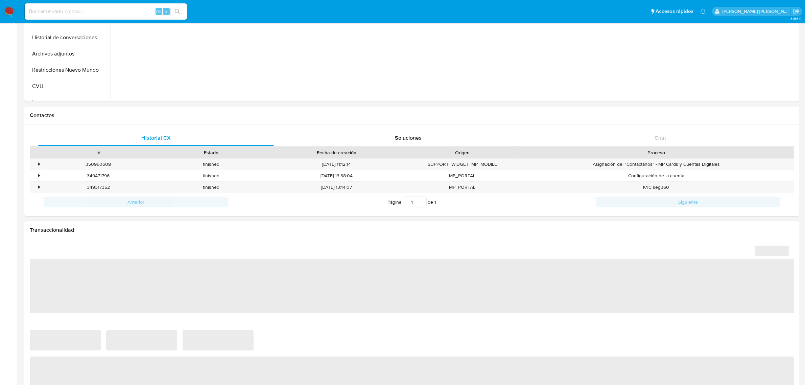
scroll to position [127, 0]
select select "10"
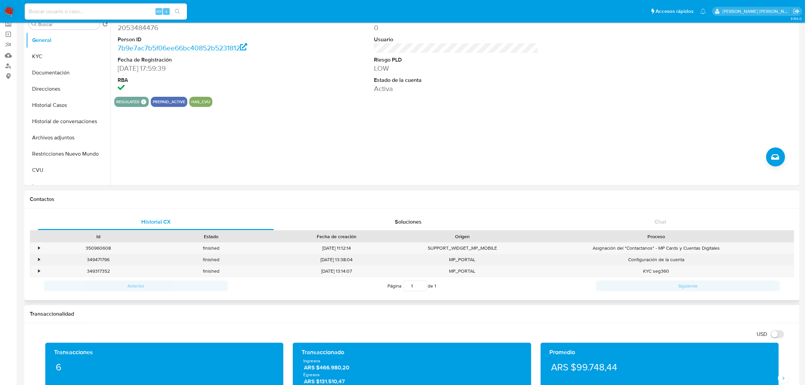
scroll to position [0, 0]
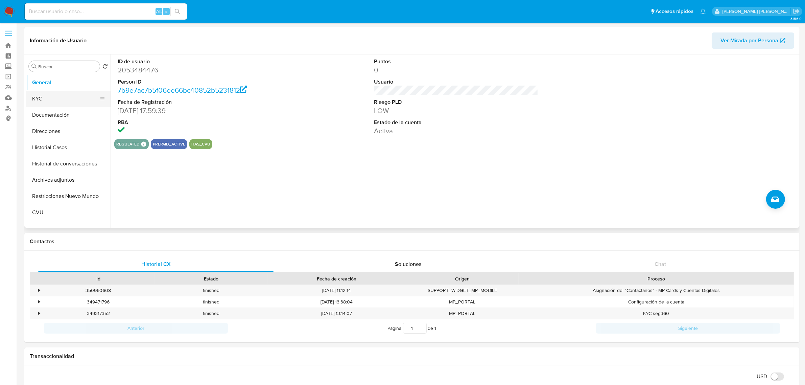
click at [51, 97] on button "KYC" at bounding box center [65, 99] width 79 height 16
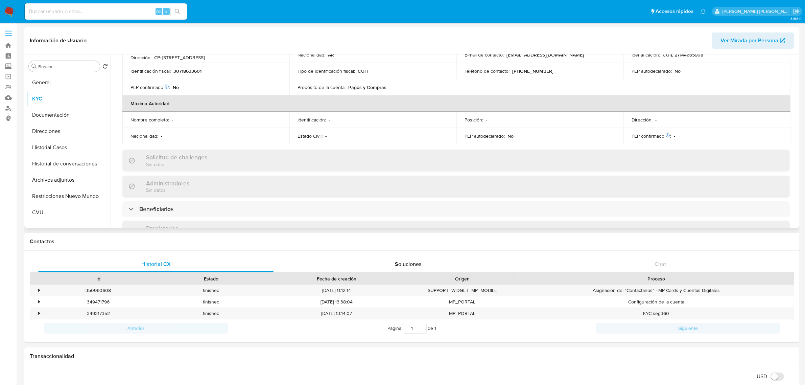
scroll to position [254, 0]
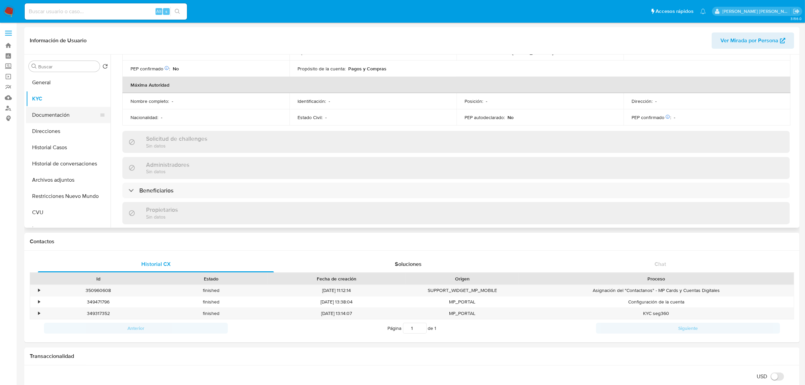
click at [61, 119] on button "Documentación" at bounding box center [65, 115] width 79 height 16
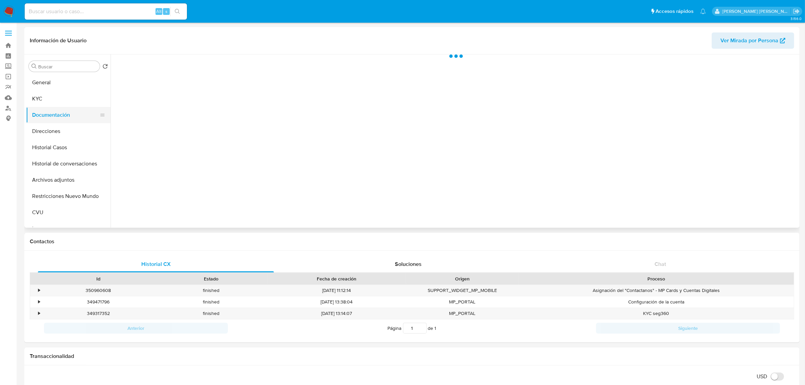
scroll to position [0, 0]
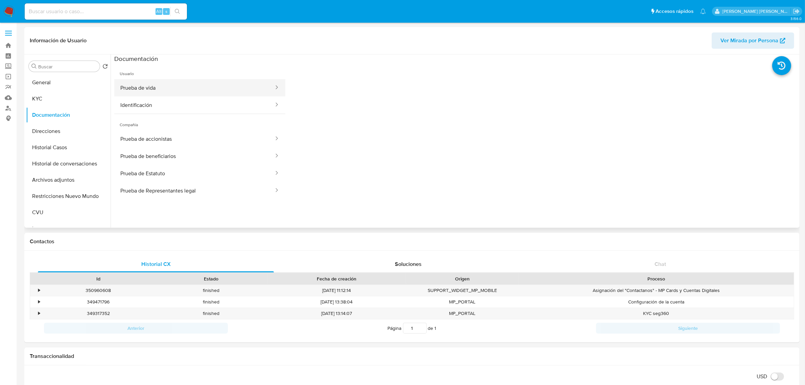
click at [181, 92] on button "Prueba de vida" at bounding box center [194, 87] width 160 height 17
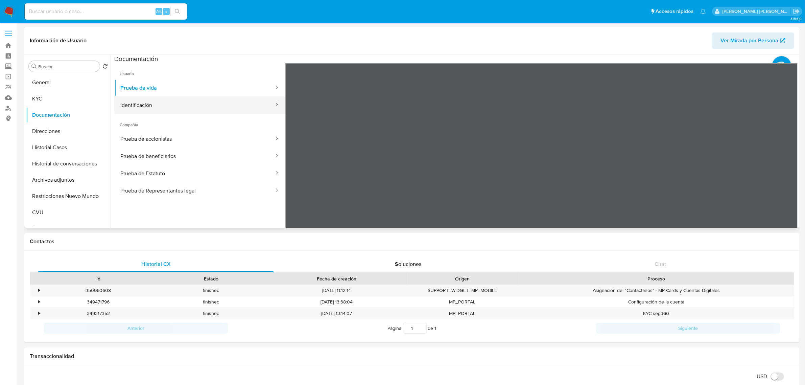
click at [152, 105] on button "Identificación" at bounding box center [194, 104] width 160 height 17
click at [199, 135] on button "Prueba de accionistas" at bounding box center [194, 138] width 160 height 17
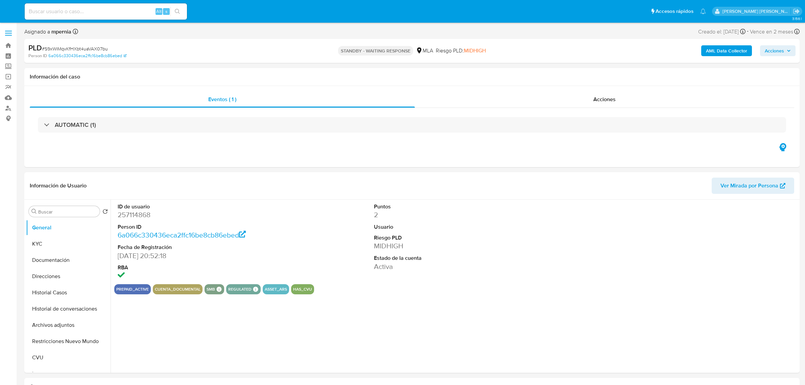
select select "10"
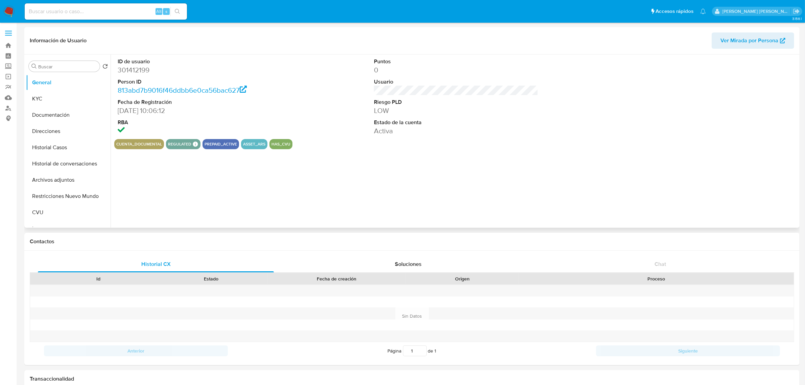
select select "10"
click at [53, 145] on button "Historial Casos" at bounding box center [65, 147] width 79 height 16
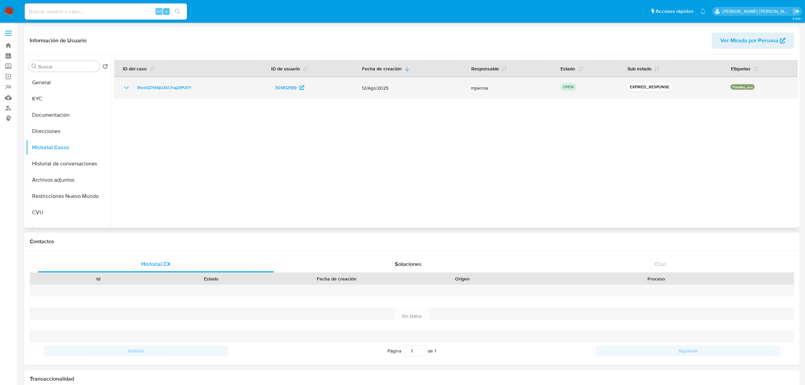
drag, startPoint x: 197, startPoint y: 86, endPoint x: 121, endPoint y: 85, distance: 76.1
click at [121, 85] on td "IRexDjZYA6jUZbCFagZlPUEY" at bounding box center [188, 88] width 149 height 22
click at [179, 86] on span "IRexDjZYA6jUZbCFagZlPUEY" at bounding box center [164, 88] width 54 height 8
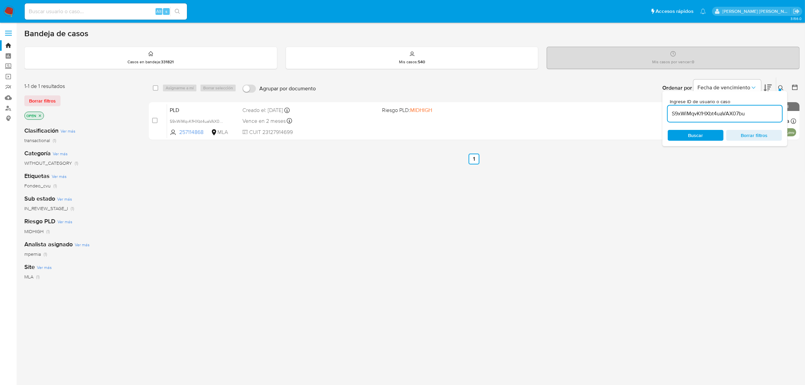
click at [717, 111] on input "S9xWiMqvKfHXbt4uaVAX07bu" at bounding box center [725, 113] width 114 height 9
paste input "IRexDjZYA6jUZbCFagZlPUEY"
type input "IRexDjZYA6jUZbCFagZlPUEY"
drag, startPoint x: 157, startPoint y: 87, endPoint x: 167, endPoint y: 87, distance: 9.5
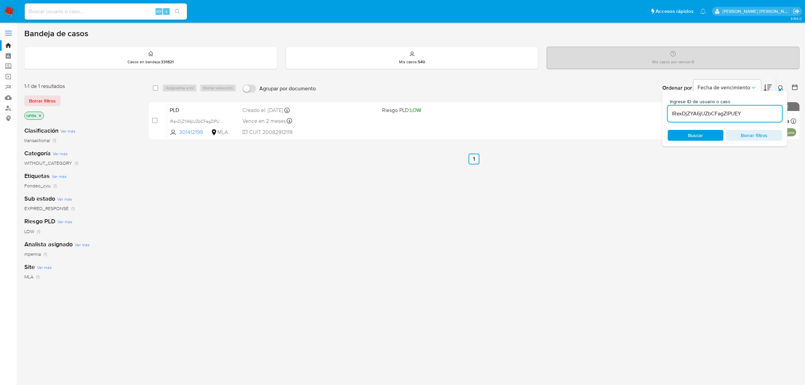
click at [157, 87] on input "checkbox" at bounding box center [155, 87] width 5 height 5
checkbox input "true"
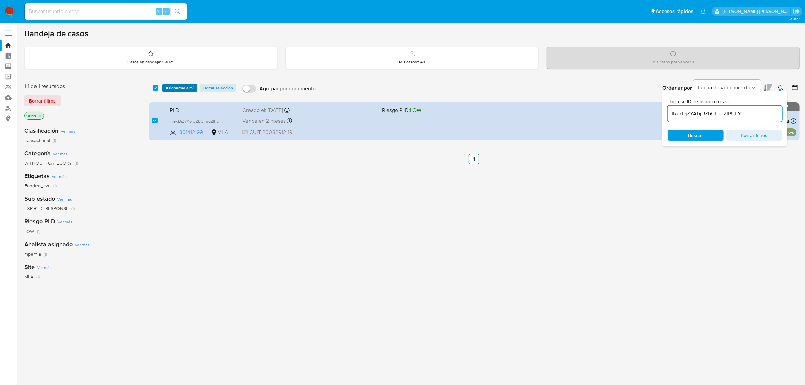
click at [169, 87] on span "Asignarme a mí" at bounding box center [180, 88] width 28 height 7
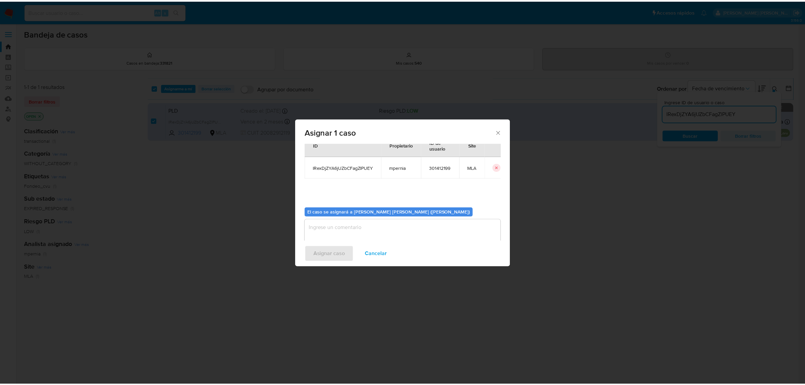
scroll to position [34, 0]
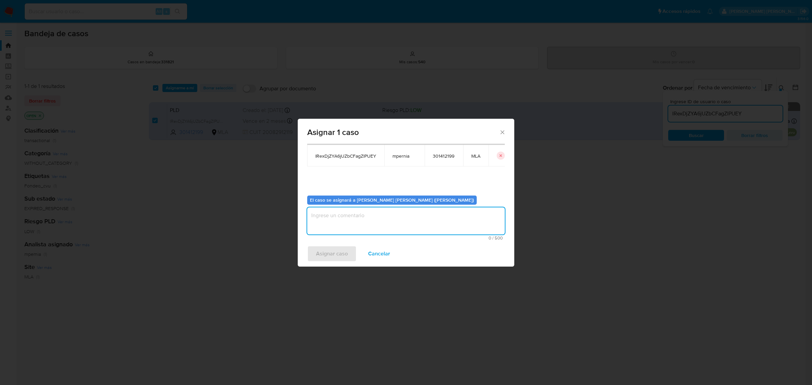
click at [342, 218] on textarea "assign-modal" at bounding box center [406, 220] width 198 height 27
type textarea "-"
click at [327, 257] on span "Asignar caso" at bounding box center [332, 253] width 32 height 15
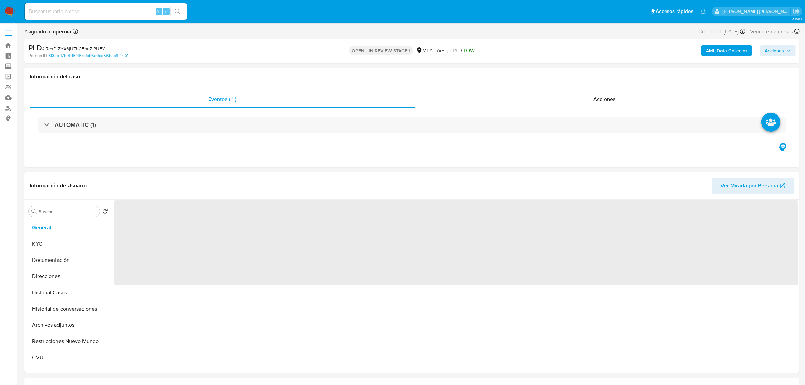
select select "10"
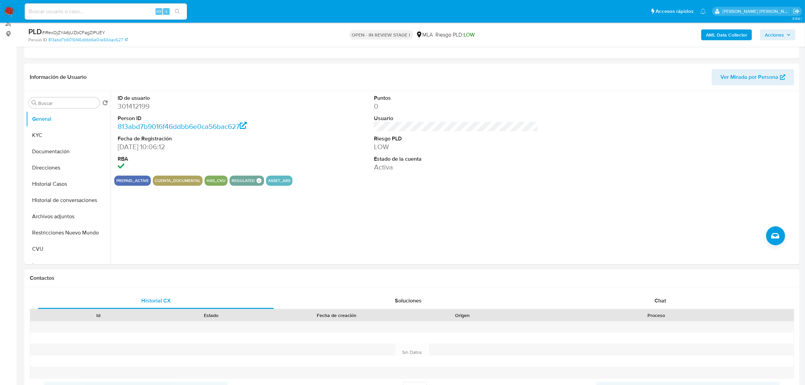
scroll to position [169, 0]
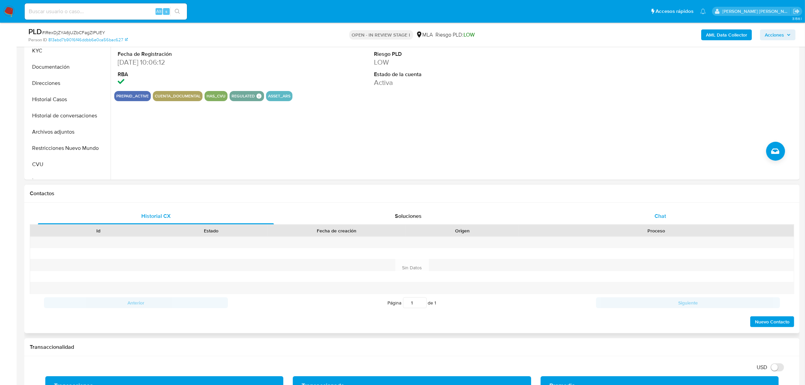
click at [663, 218] on span "Chat" at bounding box center [660, 216] width 11 height 8
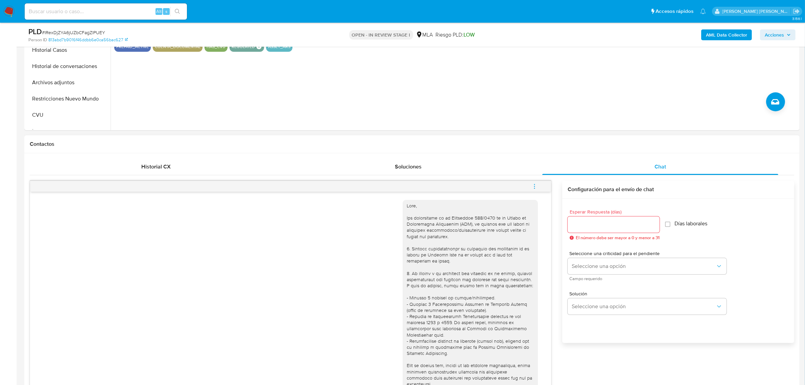
scroll to position [127, 0]
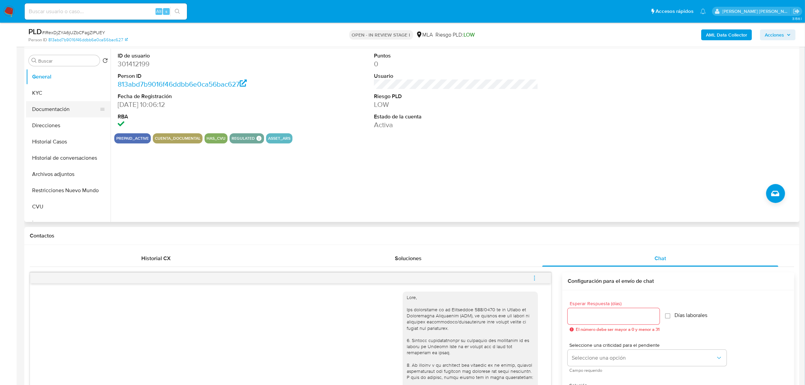
click at [48, 109] on button "Documentación" at bounding box center [65, 109] width 79 height 16
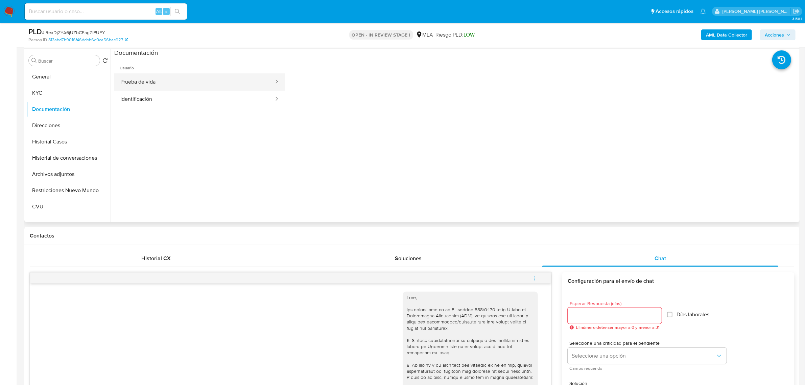
click at [186, 82] on button "Prueba de vida" at bounding box center [194, 81] width 160 height 17
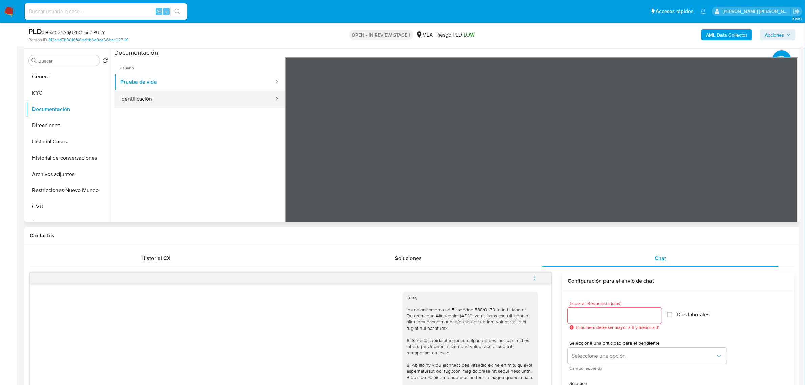
click at [169, 97] on button "Identificación" at bounding box center [194, 99] width 160 height 17
click at [38, 90] on button "KYC" at bounding box center [65, 93] width 79 height 16
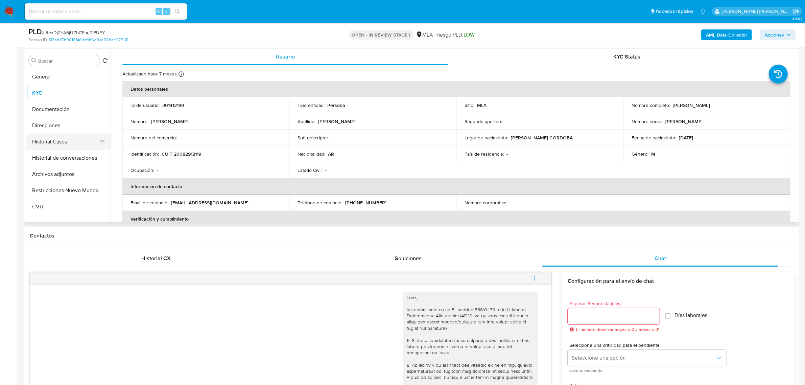
click at [44, 141] on button "Historial Casos" at bounding box center [65, 142] width 79 height 16
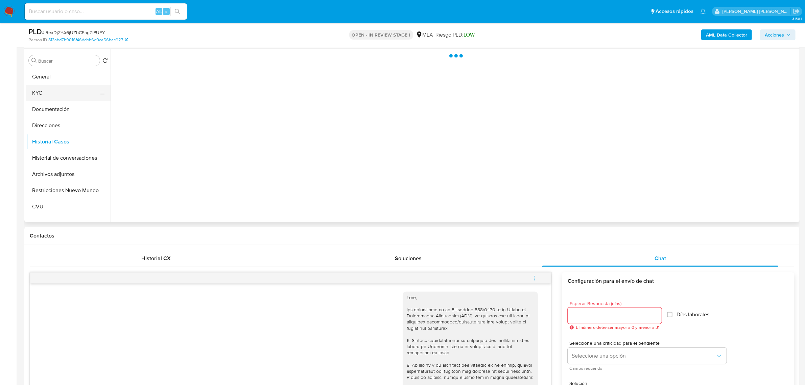
click at [55, 95] on button "KYC" at bounding box center [65, 93] width 79 height 16
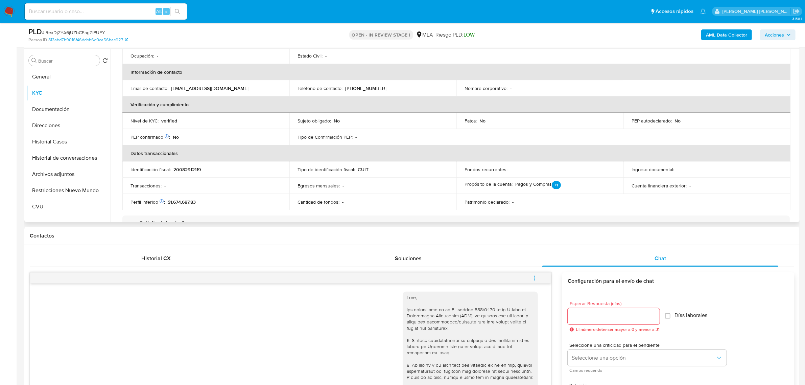
scroll to position [47, 0]
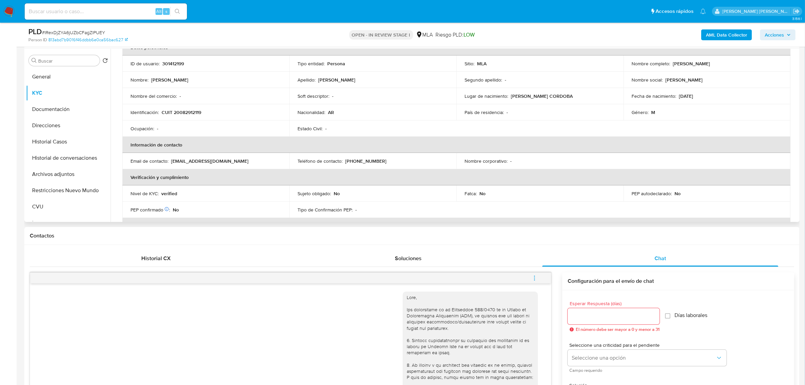
drag, startPoint x: 672, startPoint y: 57, endPoint x: 724, endPoint y: 56, distance: 52.1
click at [724, 56] on table "Datos personales ID de usuario : 301412199 Tipo entidad : Persona Sitio : MLA N…" at bounding box center [456, 161] width 668 height 244
click at [704, 75] on td "Nombre social : [PERSON_NAME]" at bounding box center [707, 82] width 167 height 16
drag, startPoint x: 670, startPoint y: 67, endPoint x: 722, endPoint y: 69, distance: 52.8
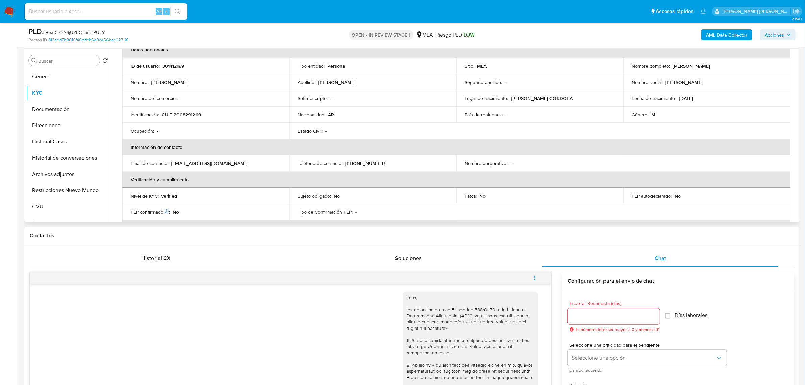
click at [722, 69] on div "Nombre completo : [PERSON_NAME]" at bounding box center [707, 66] width 151 height 6
click at [42, 112] on button "Documentación" at bounding box center [65, 109] width 79 height 16
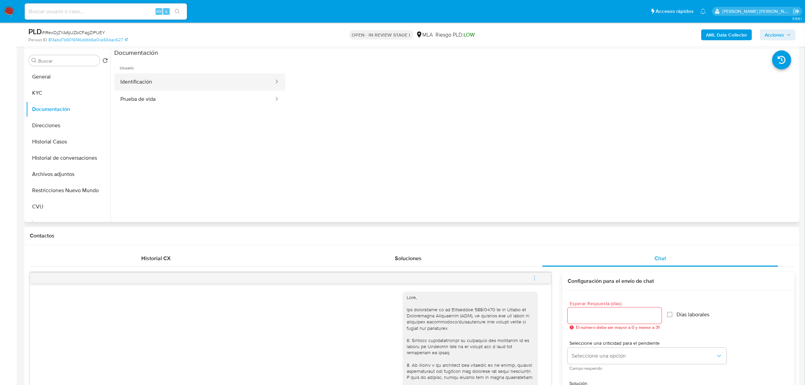
click at [155, 81] on button "Identificación" at bounding box center [194, 81] width 160 height 17
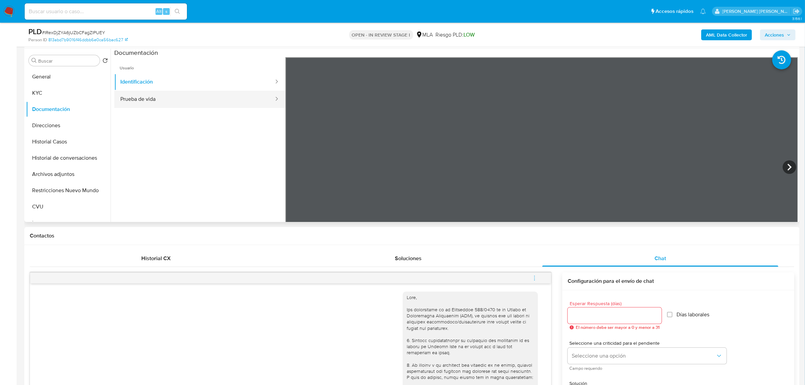
click at [192, 102] on button "Prueba de vida" at bounding box center [194, 99] width 160 height 17
click at [143, 77] on button "Identificación" at bounding box center [194, 81] width 160 height 17
click at [790, 164] on icon at bounding box center [790, 167] width 14 height 14
click at [152, 102] on button "Prueba de vida" at bounding box center [194, 99] width 160 height 17
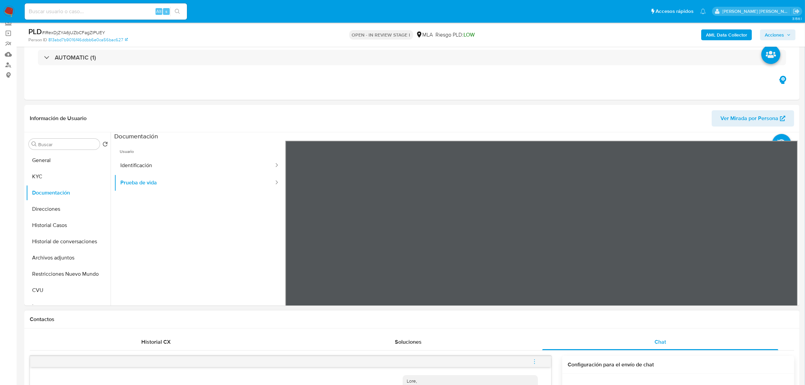
scroll to position [42, 0]
